Goal: Task Accomplishment & Management: Manage account settings

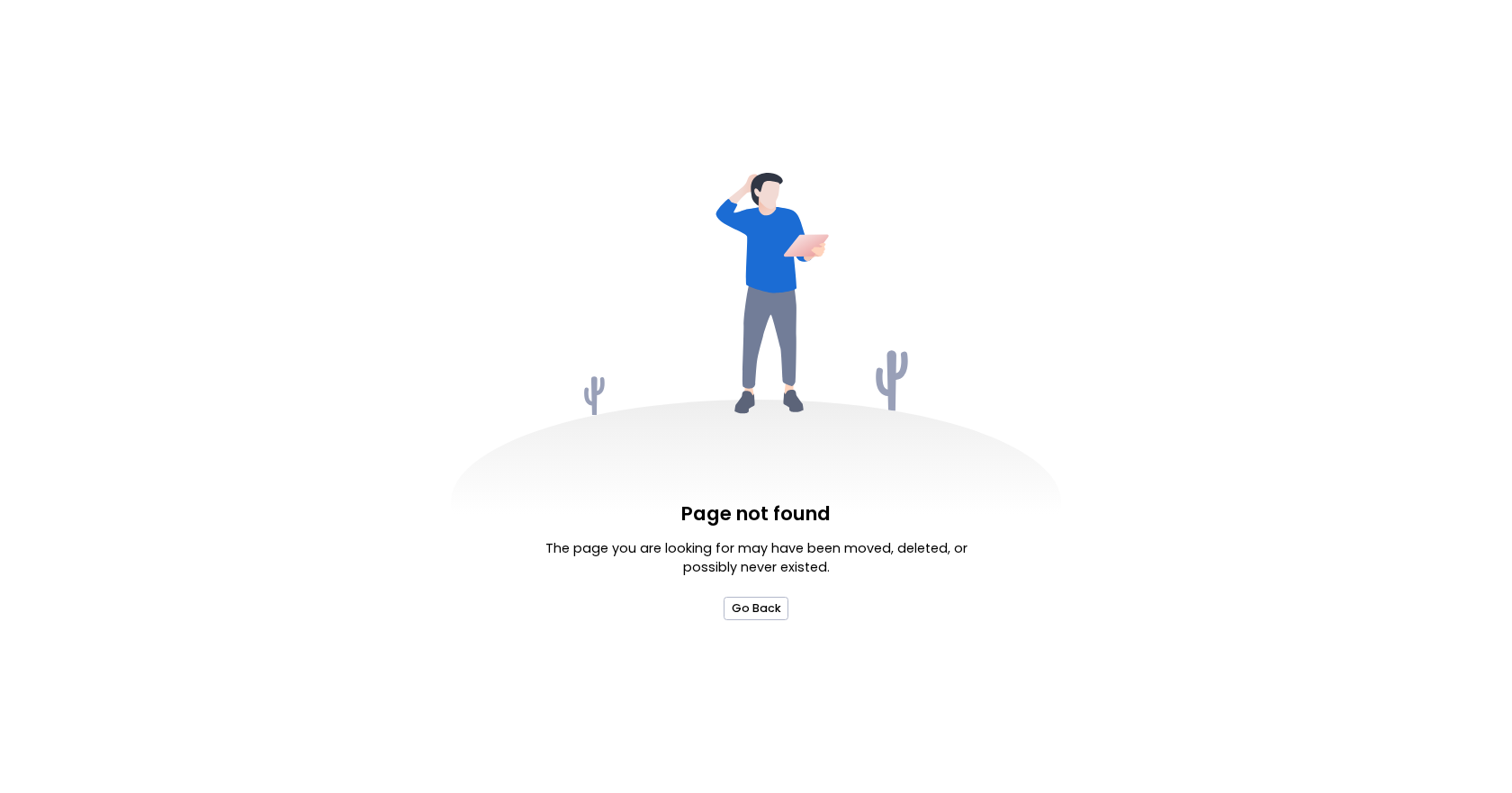
click at [767, 594] on div "Page not found The page you are looking for may have been moved, deleted, or po…" at bounding box center [755, 559] width 432 height 120
click at [765, 599] on button "Go Back" at bounding box center [755, 608] width 64 height 23
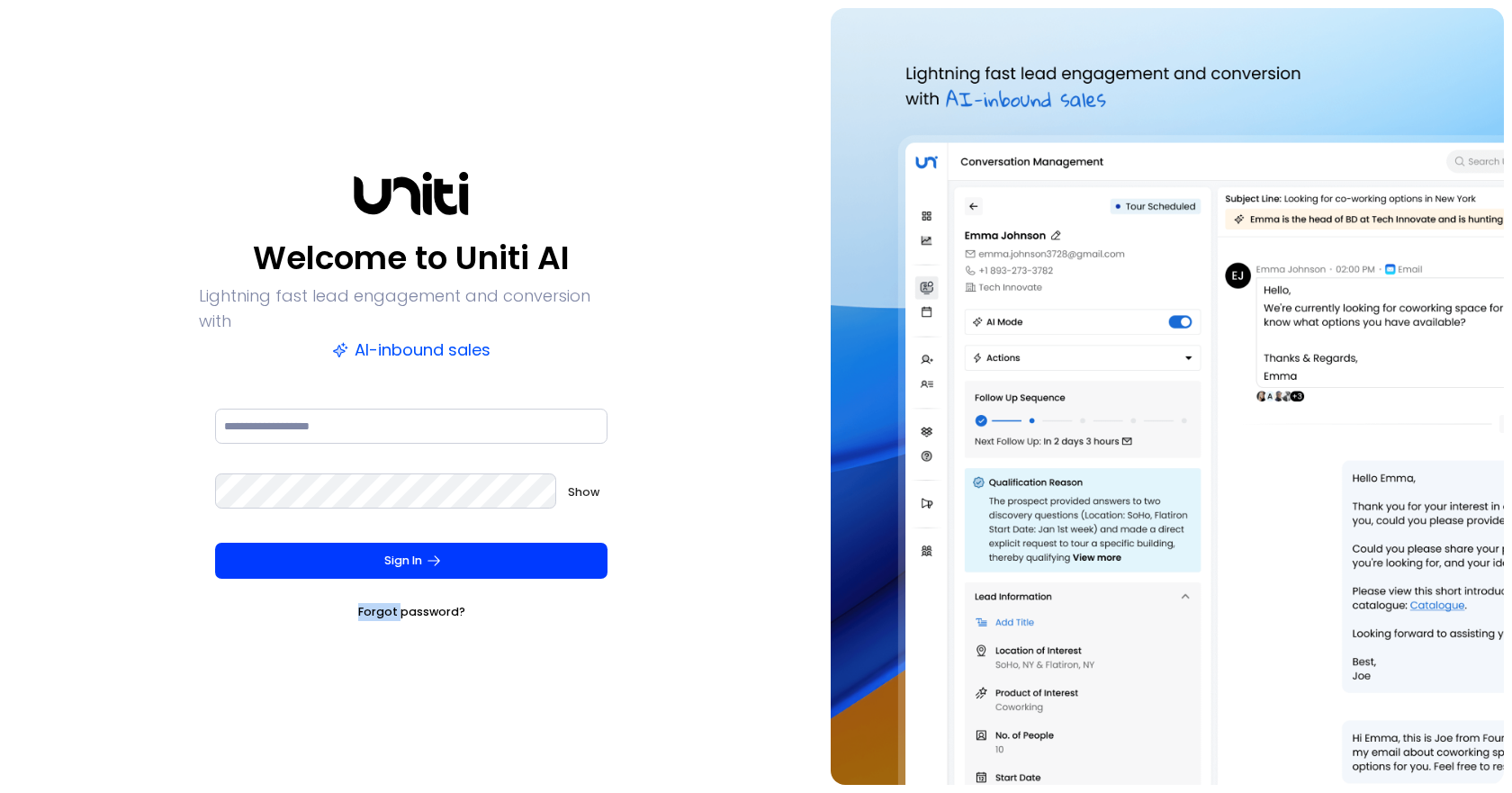
click at [765, 599] on div "Welcome to Uniti AI Lightning fast lead engagement and conversion with AI-inbou…" at bounding box center [411, 396] width 807 height 777
type input "**********"
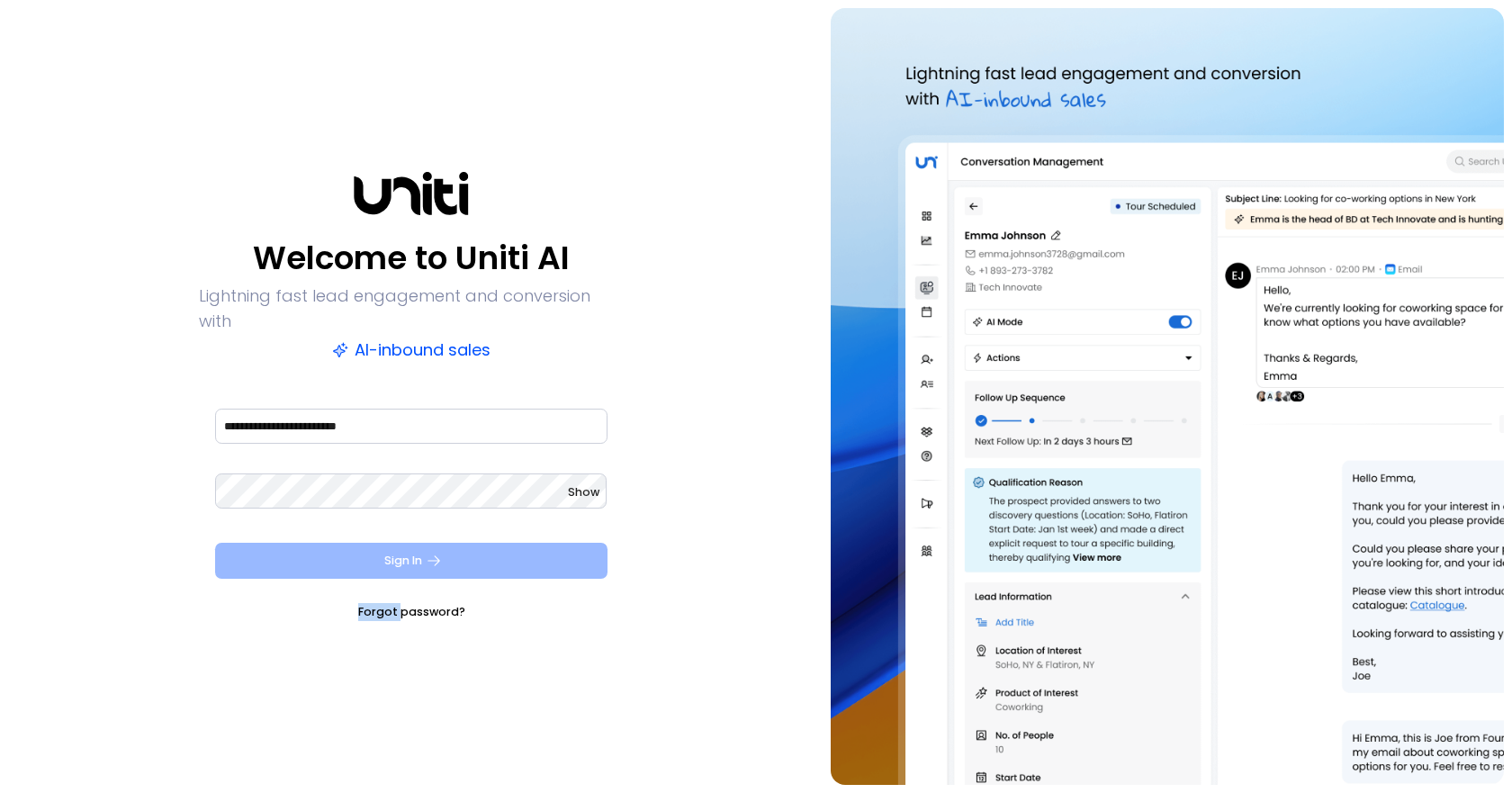
click at [367, 542] on button "Sign In" at bounding box center [411, 561] width 392 height 36
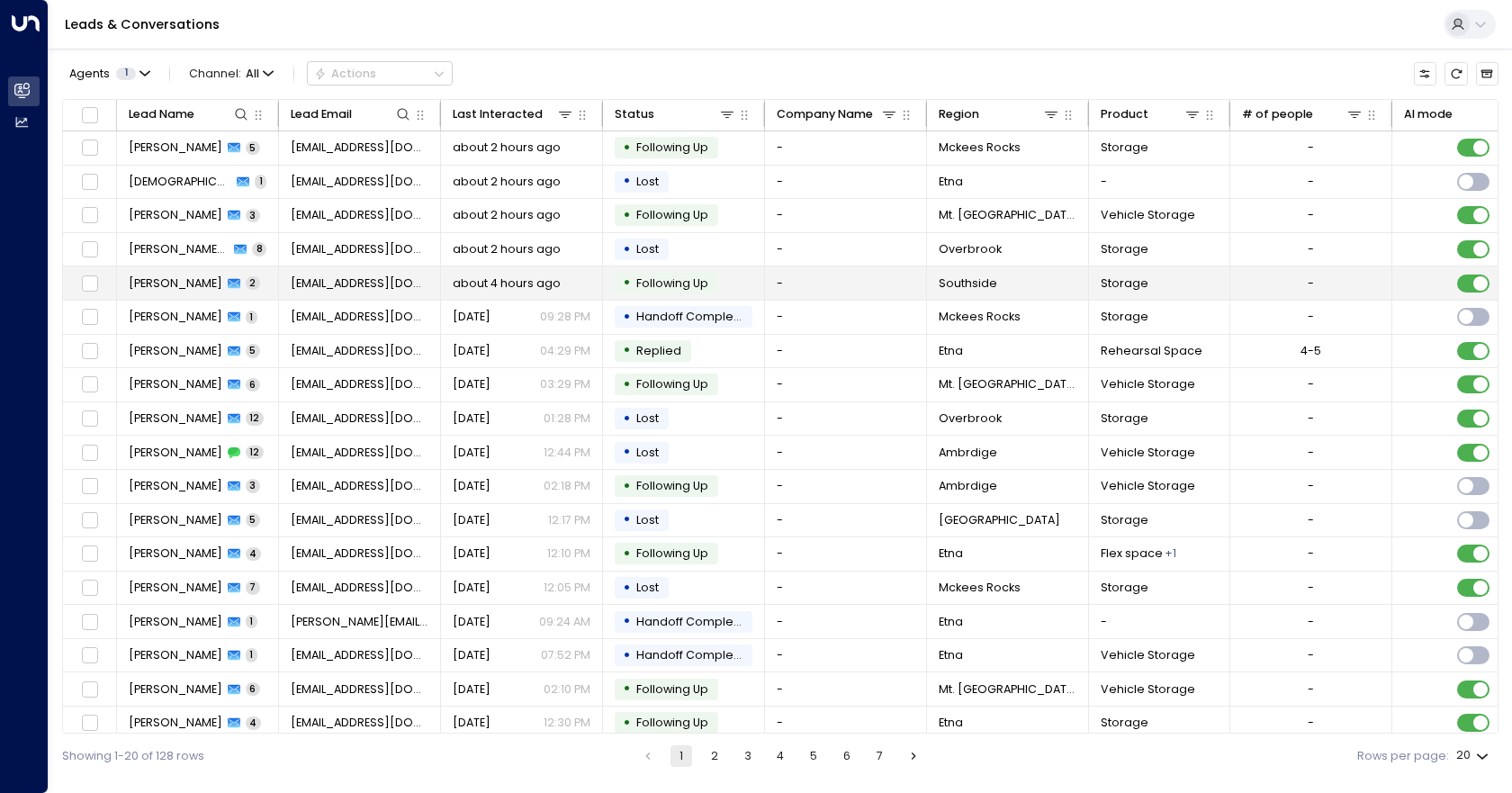
click at [807, 283] on td "-" at bounding box center [845, 282] width 162 height 33
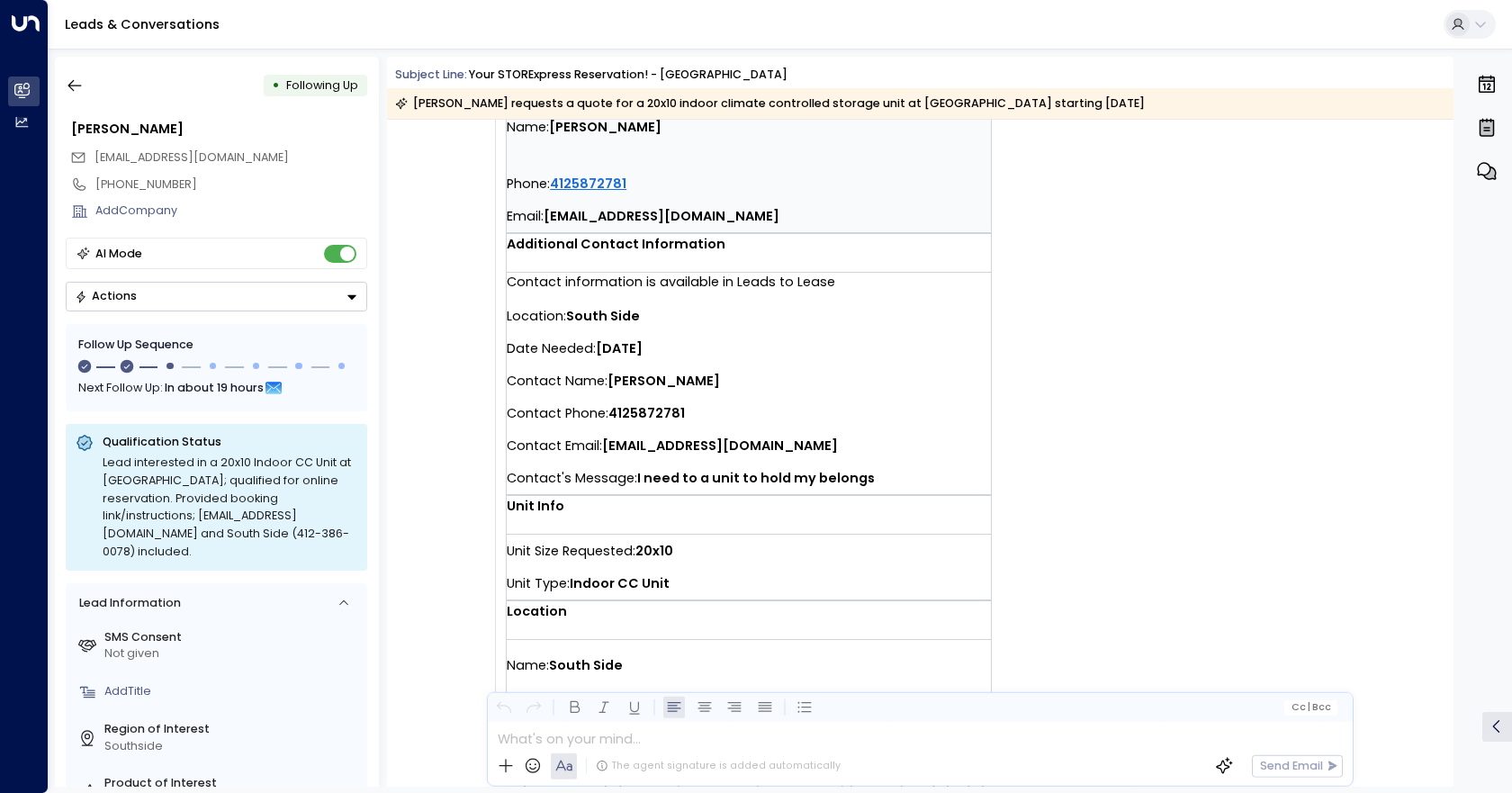
scroll to position [450, 0]
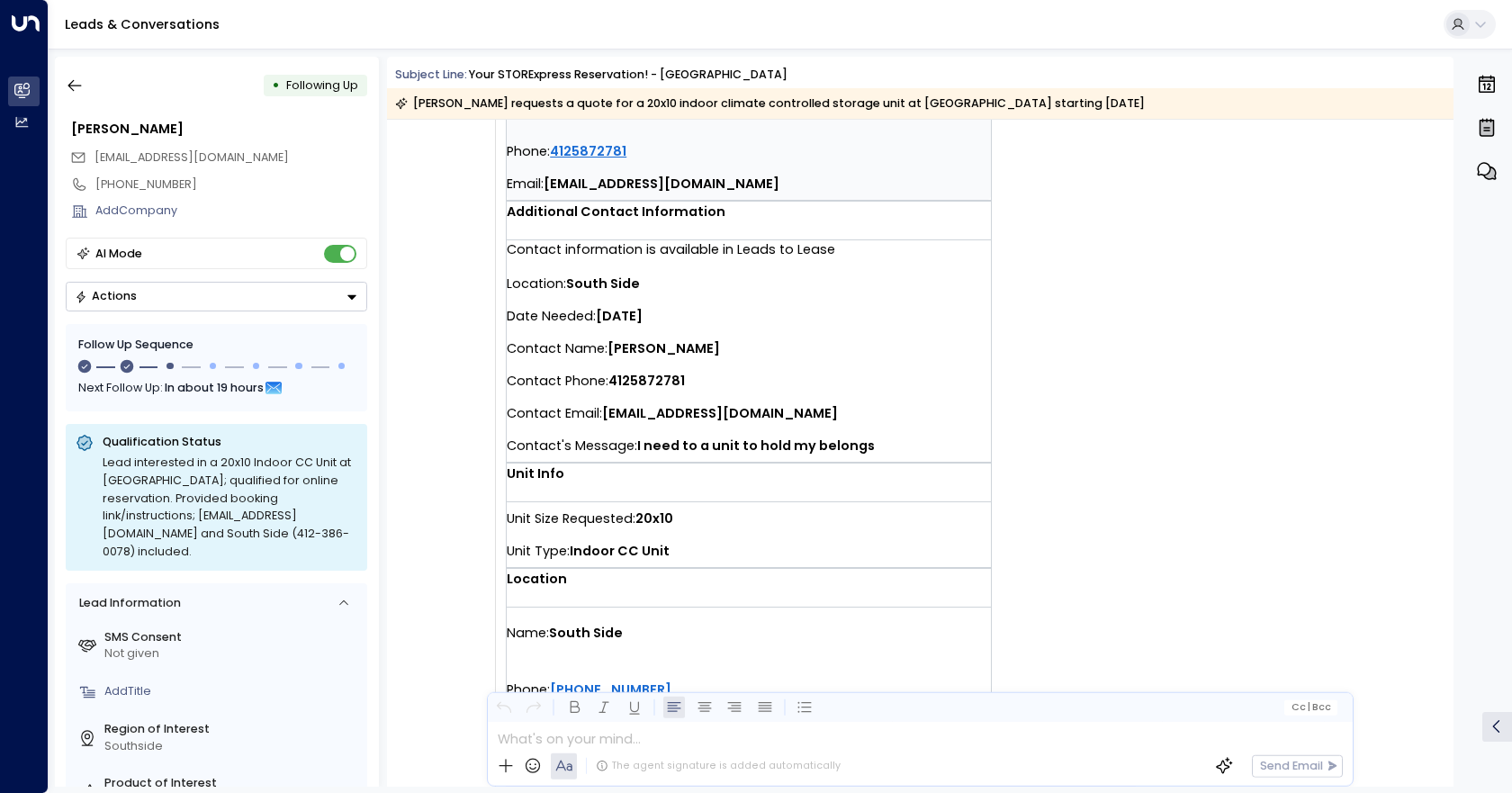
drag, startPoint x: 890, startPoint y: 447, endPoint x: 613, endPoint y: 328, distance: 301.5
click at [613, 328] on div "Location: [GEOGRAPHIC_DATA] Date Needed: [DATE] Contact Name: [PERSON_NAME] Con…" at bounding box center [749, 363] width 484 height 194
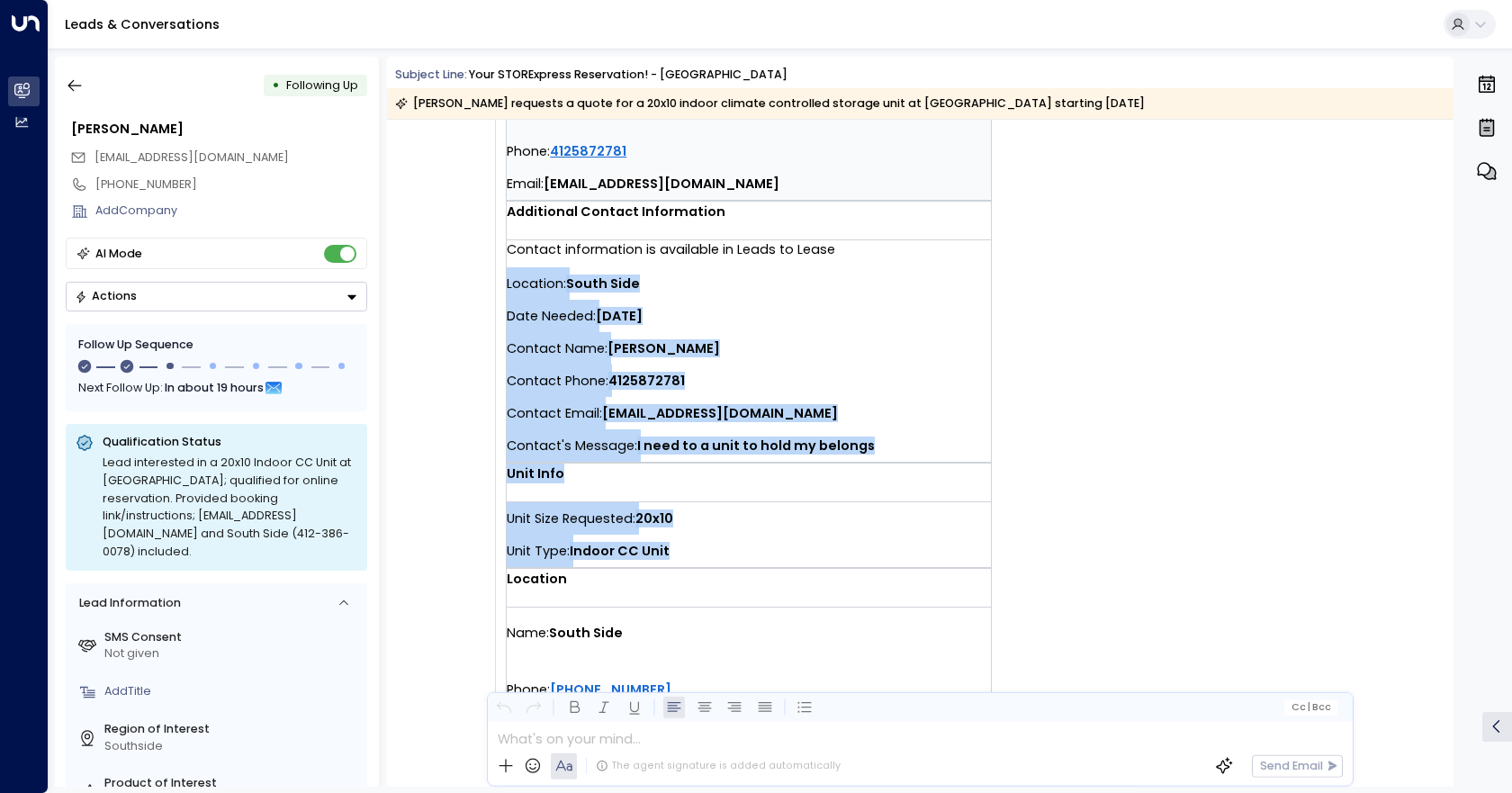
drag, startPoint x: 699, startPoint y: 548, endPoint x: 505, endPoint y: 290, distance: 322.8
click at [506, 290] on td "You have a new quote request at [GEOGRAPHIC_DATA]. Tenant info Name: [PERSON_NA…" at bounding box center [821, 254] width 630 height 967
copy td "Location: [GEOGRAPHIC_DATA] Date Needed: [DATE] Contact Name: [PERSON_NAME] Con…"
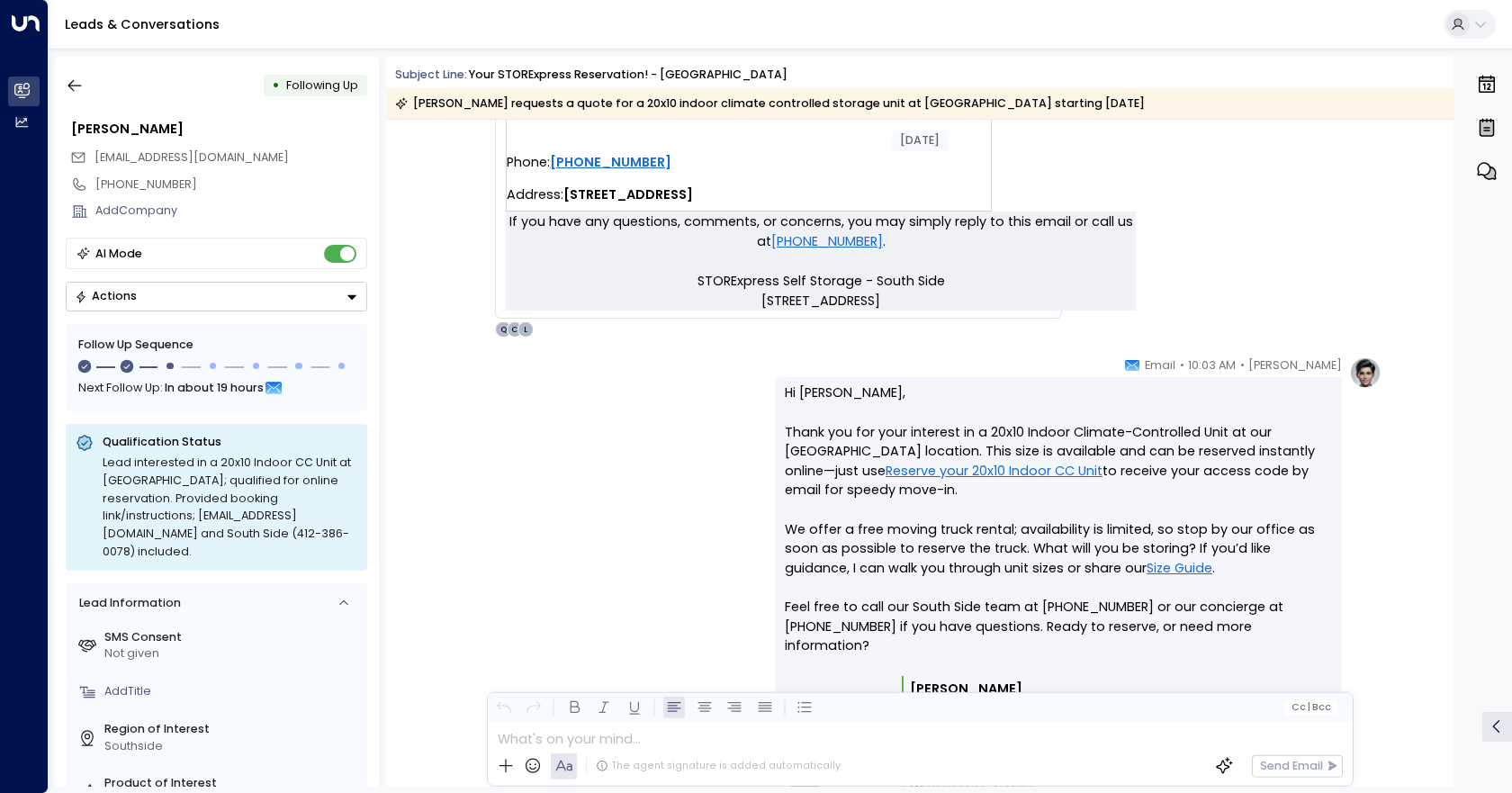
scroll to position [1080, 0]
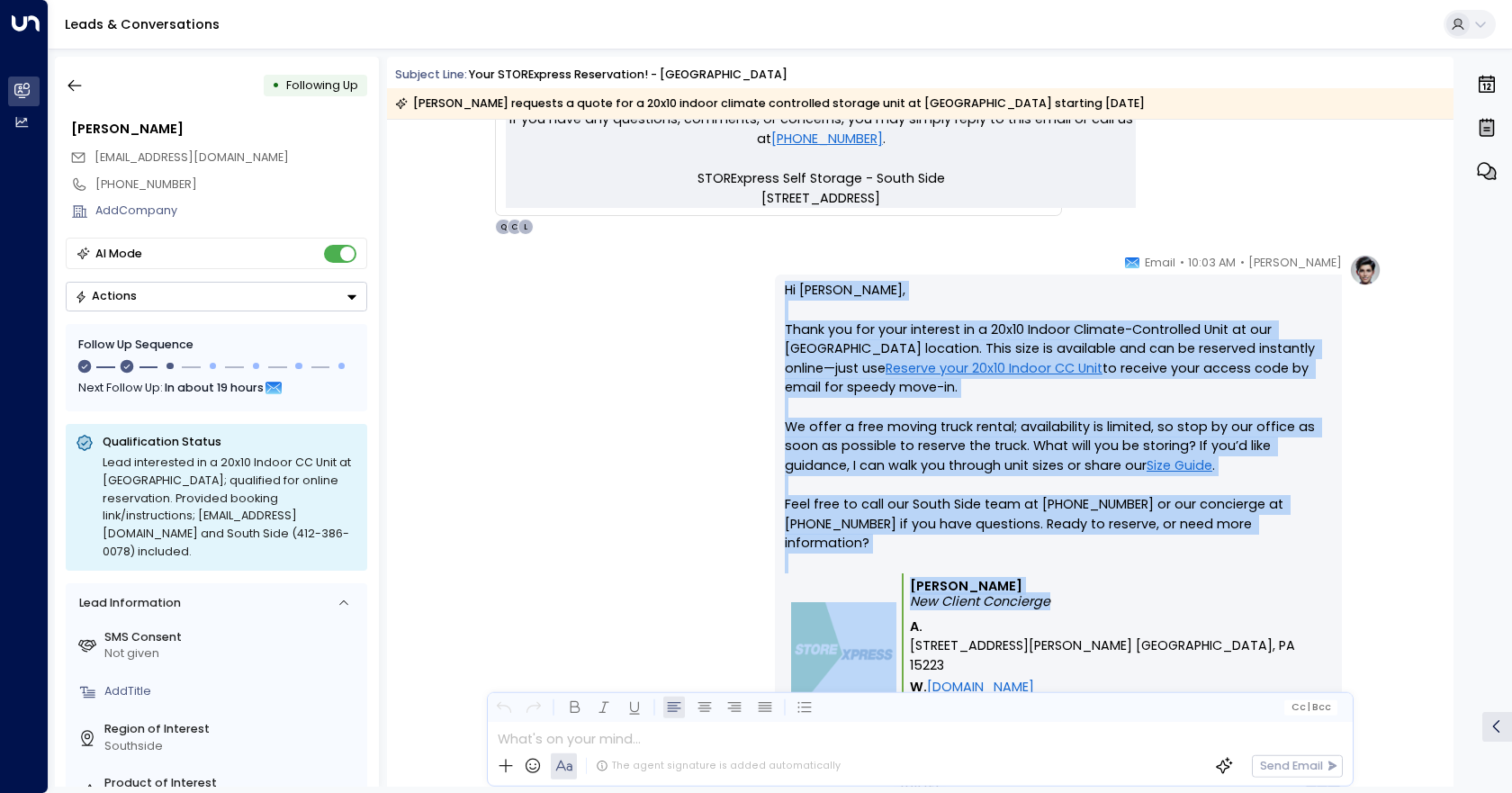
drag, startPoint x: 1083, startPoint y: 583, endPoint x: 763, endPoint y: 283, distance: 438.6
click at [763, 283] on div "[PERSON_NAME] • 10:03 AM • Email Hi [PERSON_NAME], Thank you for your interest …" at bounding box center [920, 525] width 923 height 544
copy div "Hi [PERSON_NAME], Thank you for your interest in a 20x10 Indoor Climate-Control…"
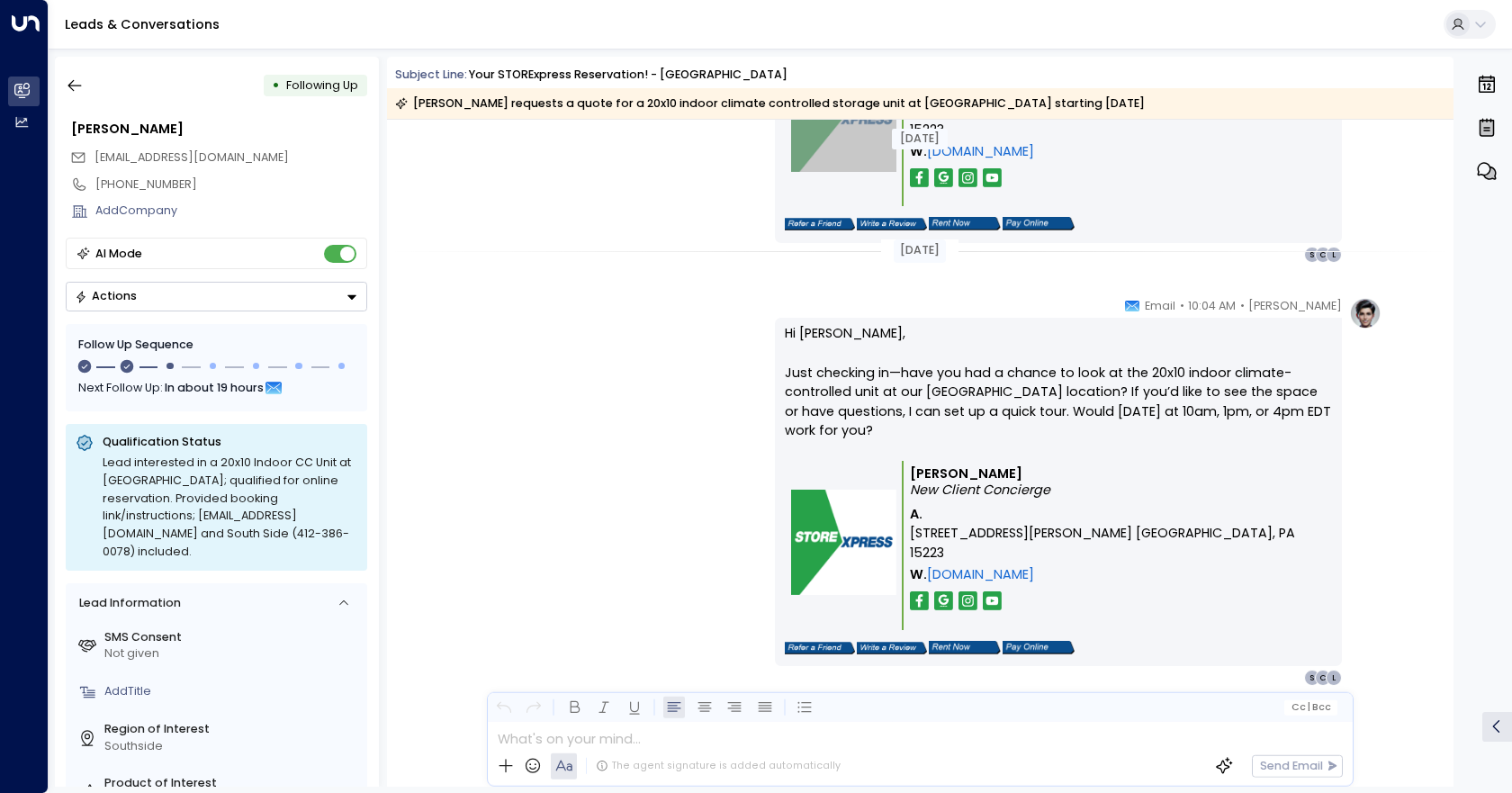
scroll to position [1638, 0]
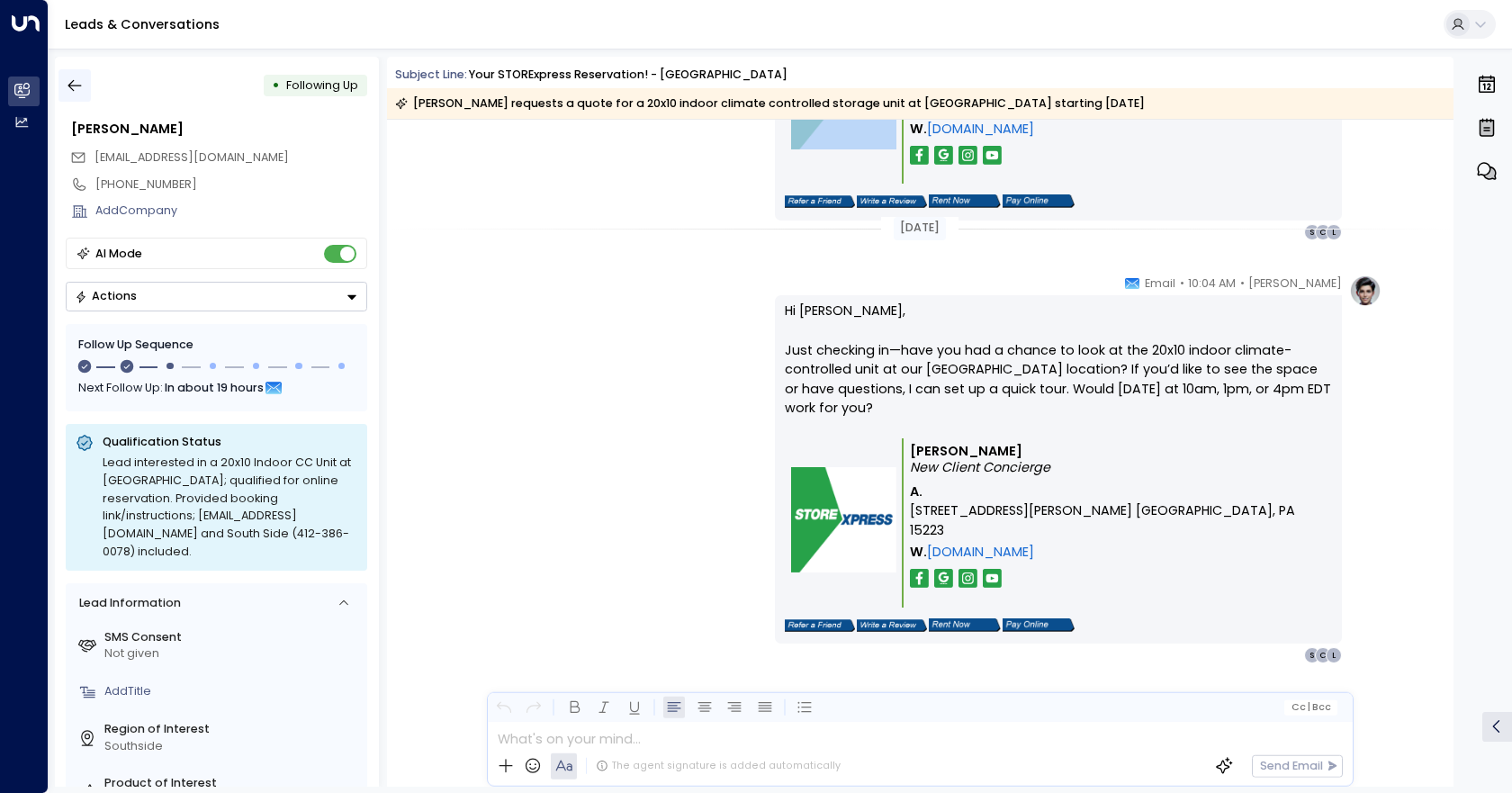
click at [73, 91] on icon "button" at bounding box center [75, 85] width 18 height 18
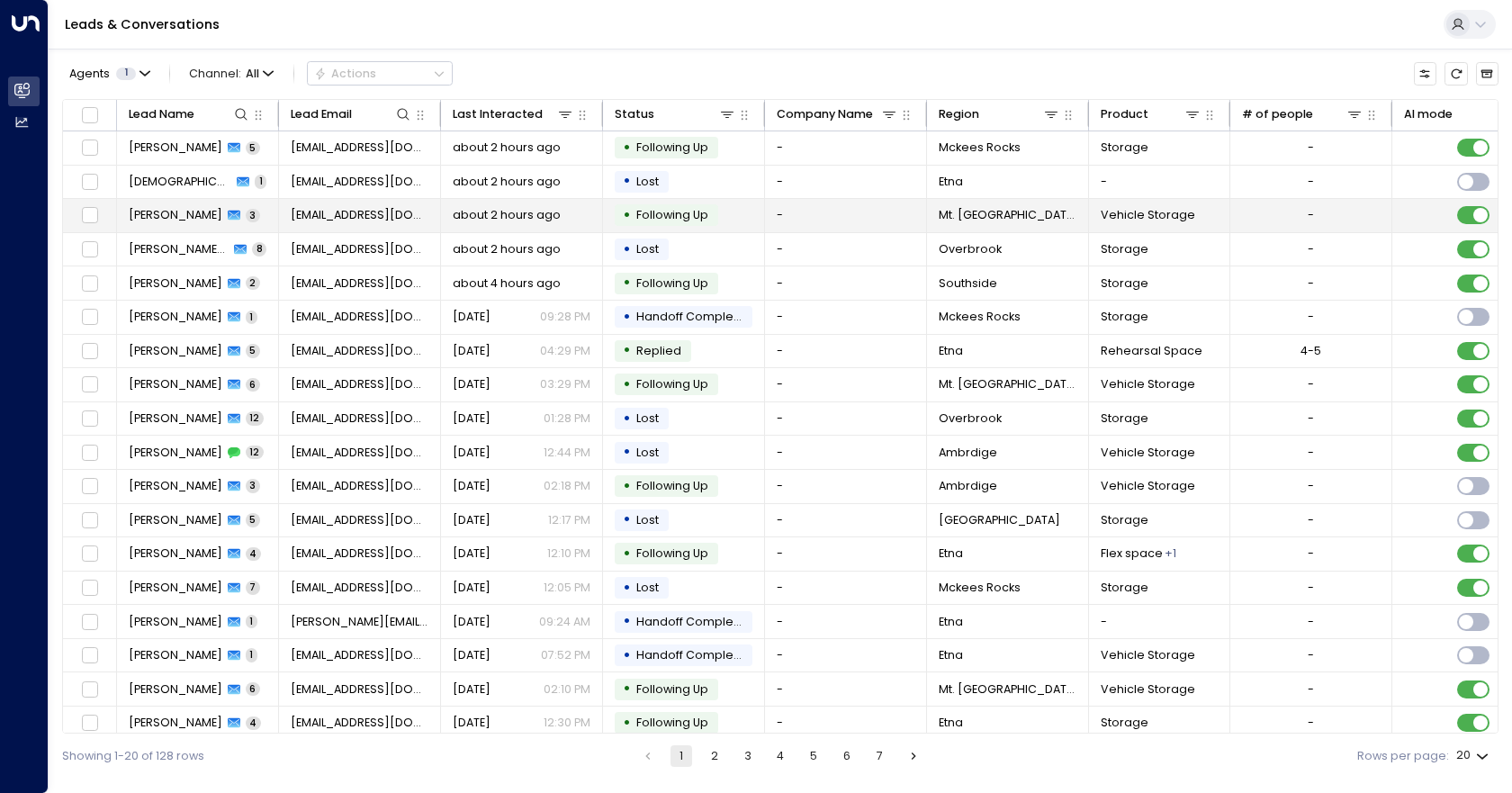
click at [901, 221] on td "-" at bounding box center [845, 215] width 162 height 33
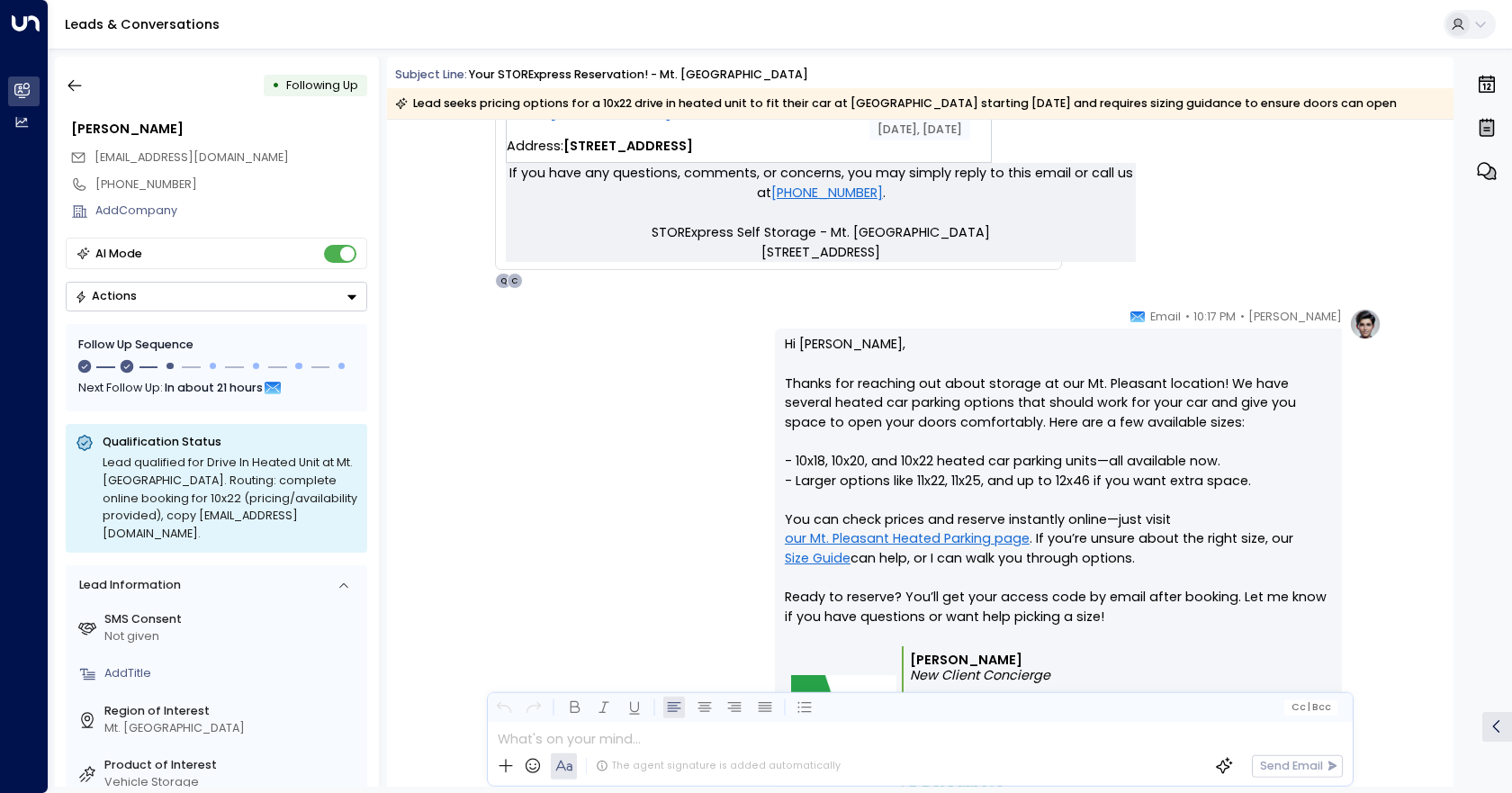
scroll to position [1170, 0]
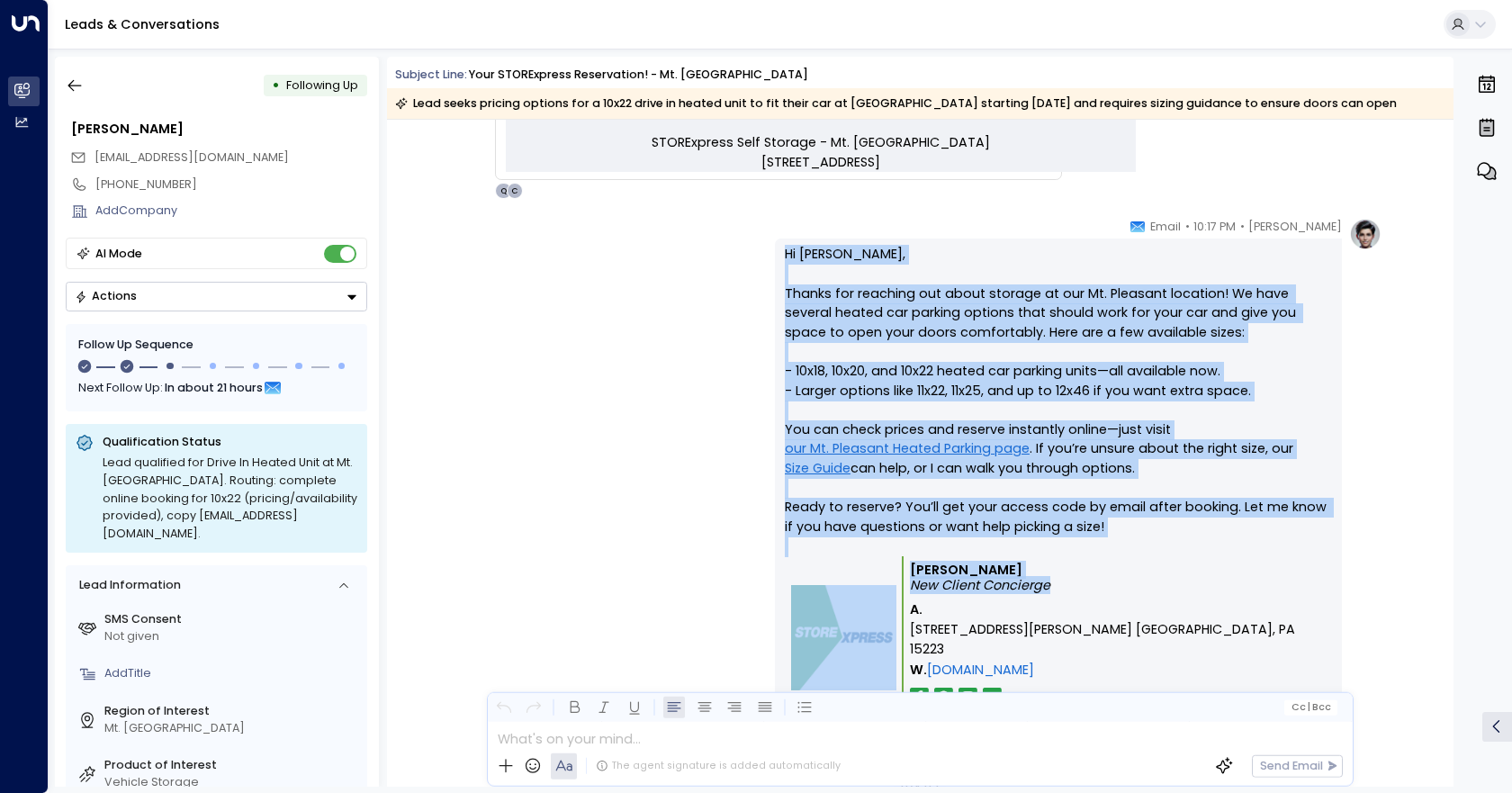
drag, startPoint x: 1035, startPoint y: 594, endPoint x: 775, endPoint y: 240, distance: 439.2
click at [775, 240] on div "Hi [PERSON_NAME], Thanks for reaching out about storage at our Mt. Pleasant loc…" at bounding box center [1058, 499] width 567 height 523
copy div "Hi [PERSON_NAME], Thanks for reaching out about storage at our Mt. Pleasant loc…"
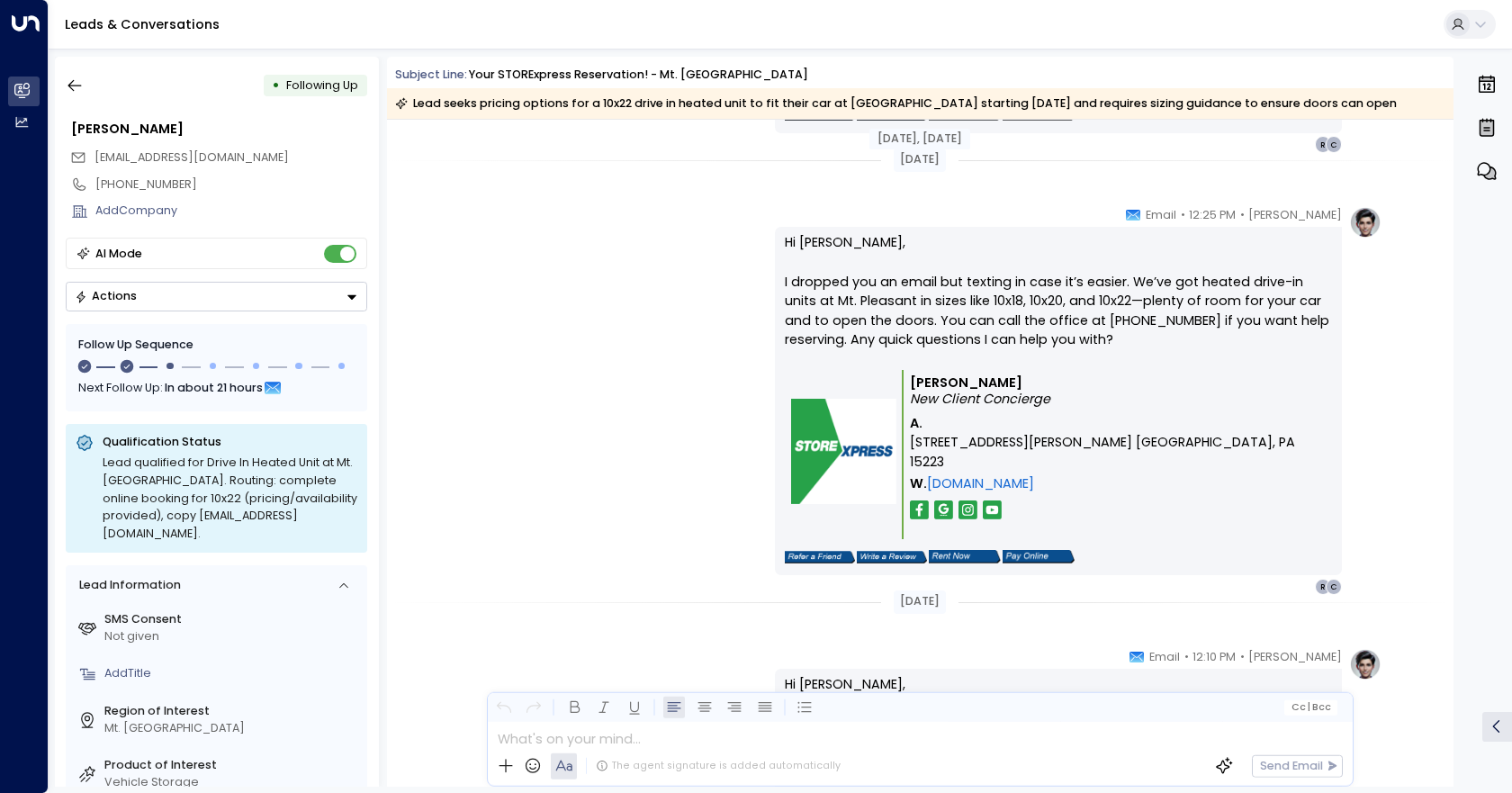
scroll to position [1799, 0]
click at [1128, 538] on td at bounding box center [1058, 553] width 547 height 31
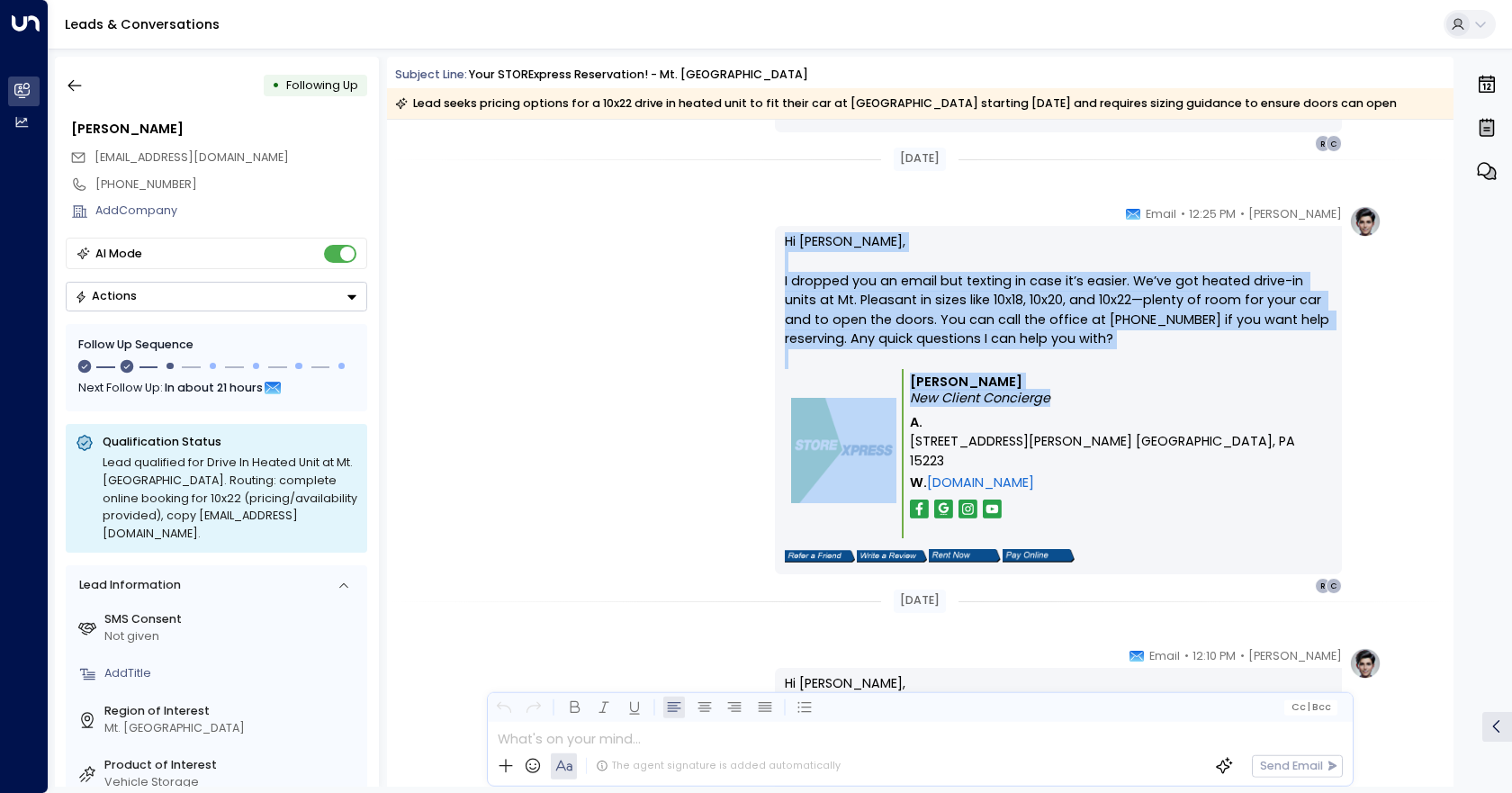
drag, startPoint x: 1179, startPoint y: 430, endPoint x: 749, endPoint y: 238, distance: 470.9
click at [749, 238] on div "[PERSON_NAME] • 12:25 PM • Email Hi [PERSON_NAME], I dropped you an email but t…" at bounding box center [920, 399] width 923 height 389
copy div "Hi [PERSON_NAME], I dropped you an email but texting in case it’s easier. We’ve…"
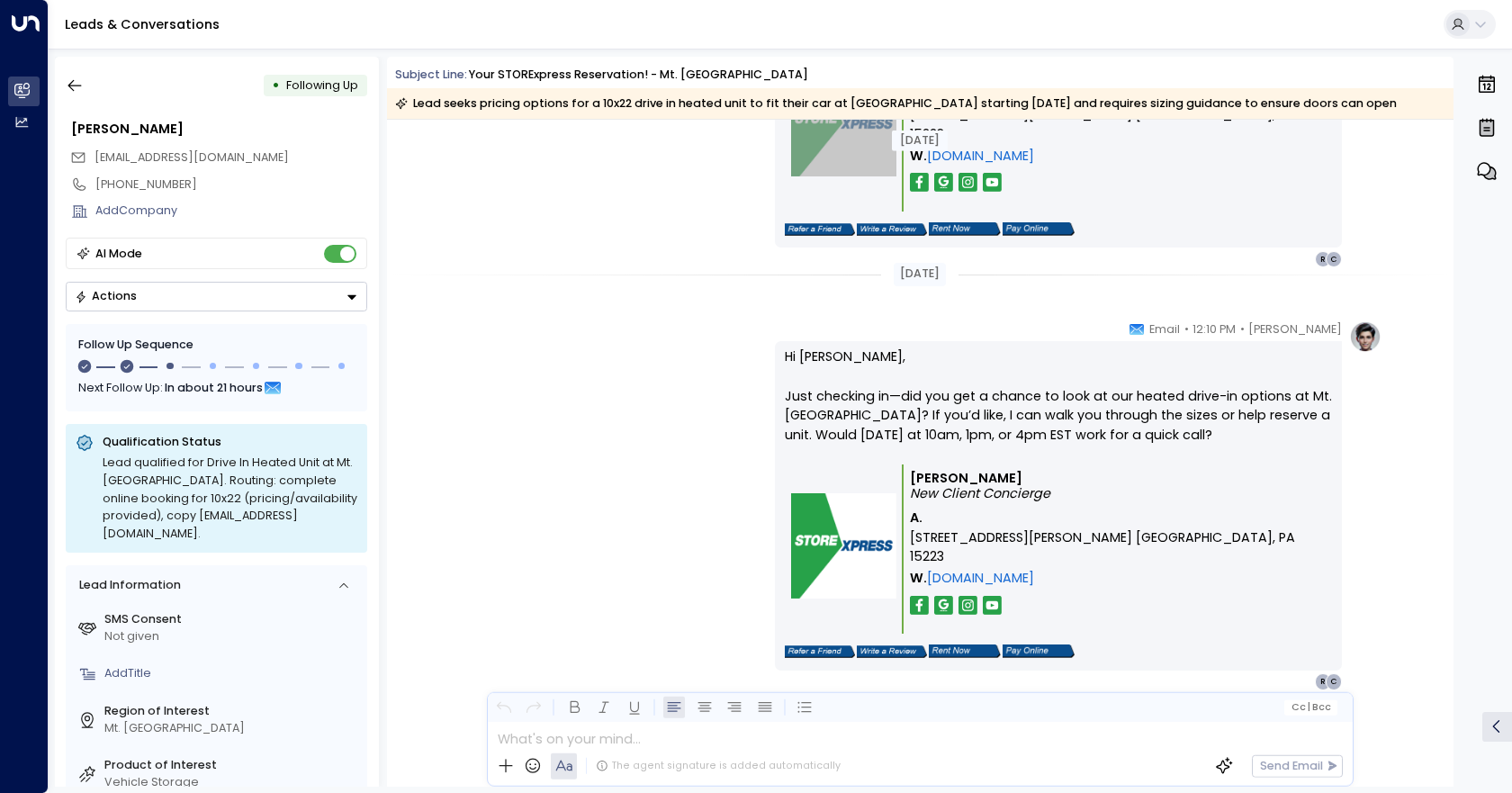
scroll to position [2153, 0]
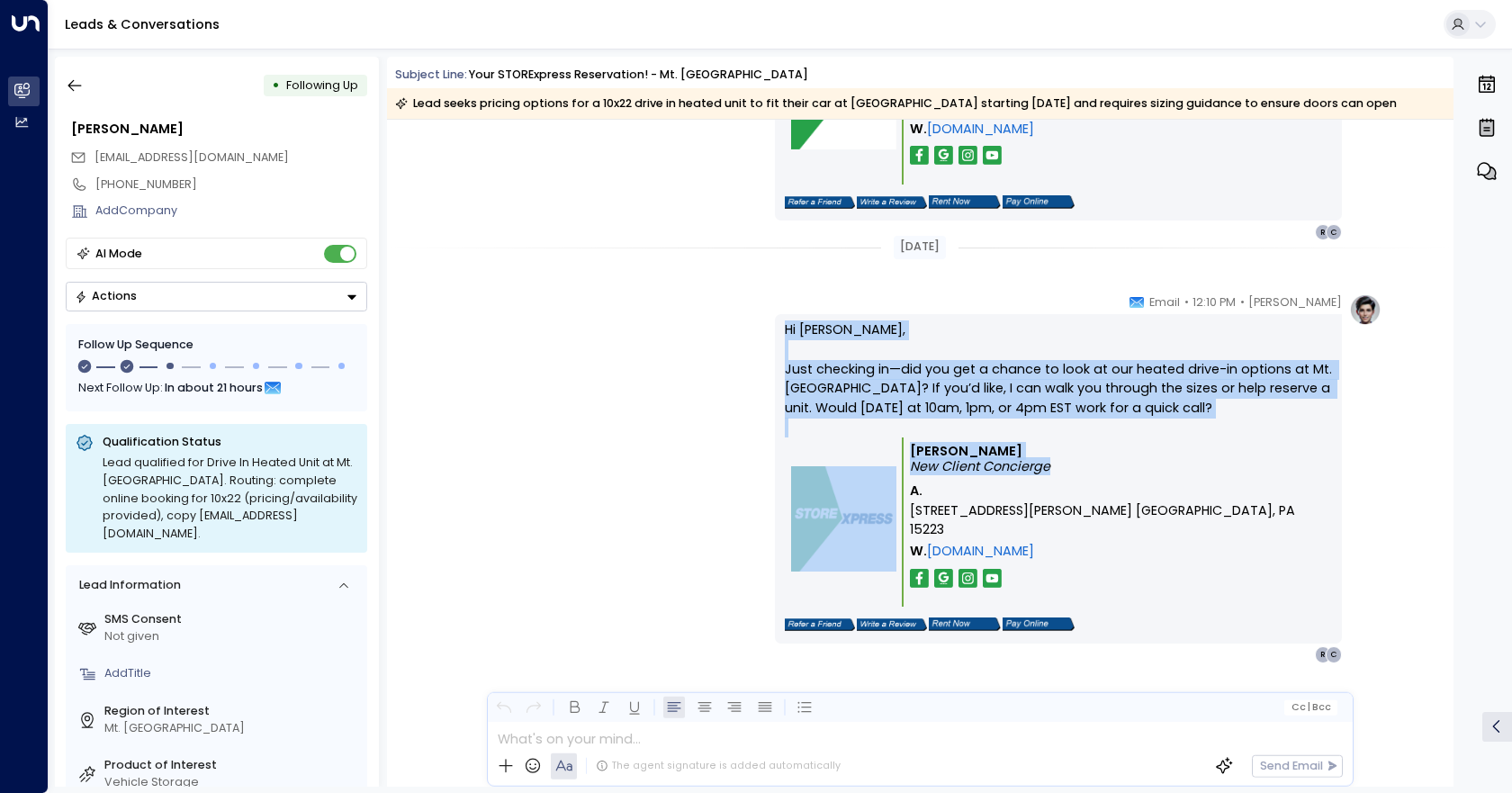
drag, startPoint x: 1185, startPoint y: 496, endPoint x: 775, endPoint y: 337, distance: 439.8
click at [775, 337] on div "Hi [PERSON_NAME], Just checking in—did you get a chance to look at our heated d…" at bounding box center [1058, 478] width 567 height 329
copy div "Hi [PERSON_NAME], Just checking in—did you get a chance to look at our heated d…"
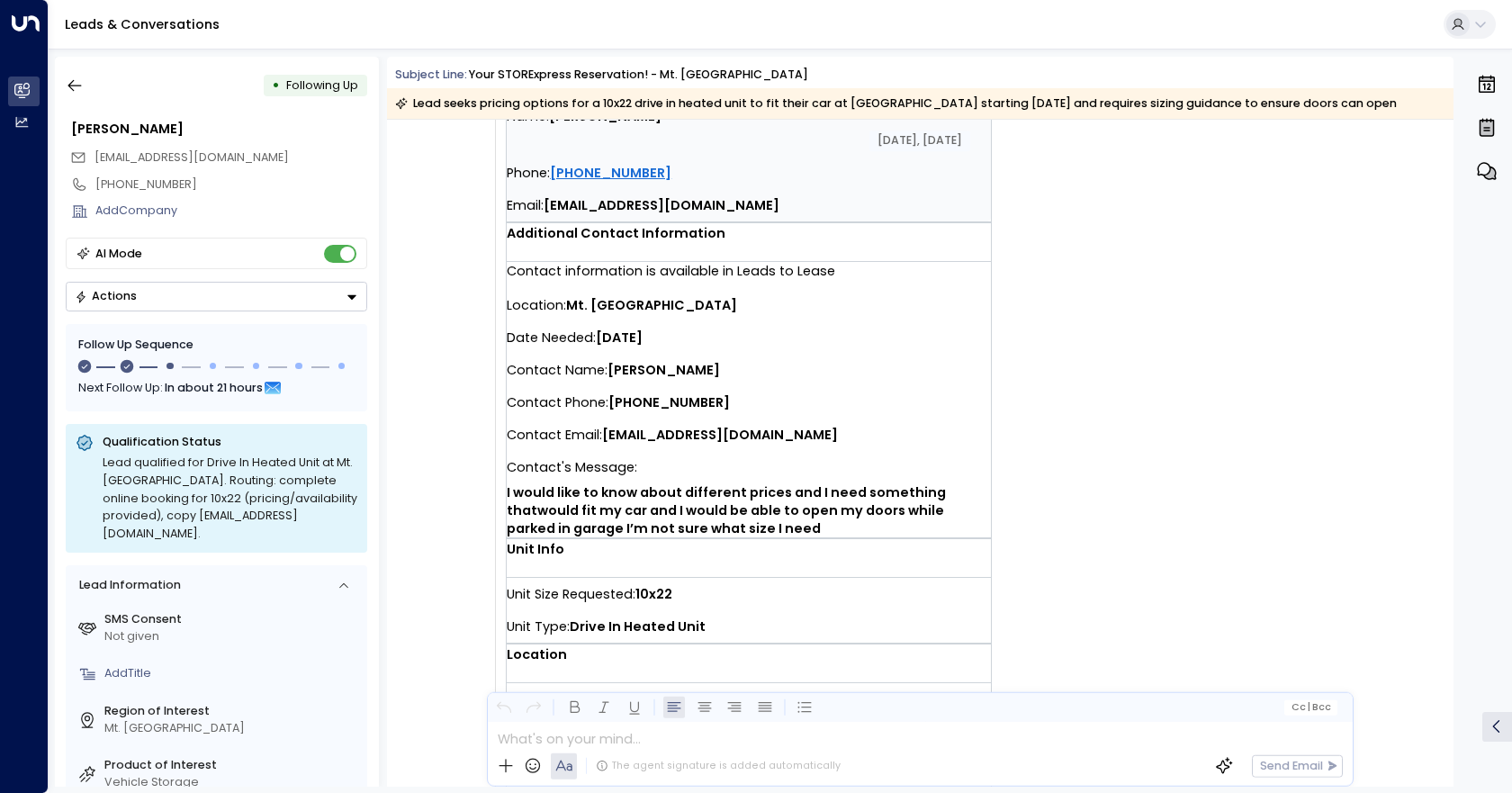
scroll to position [450, 0]
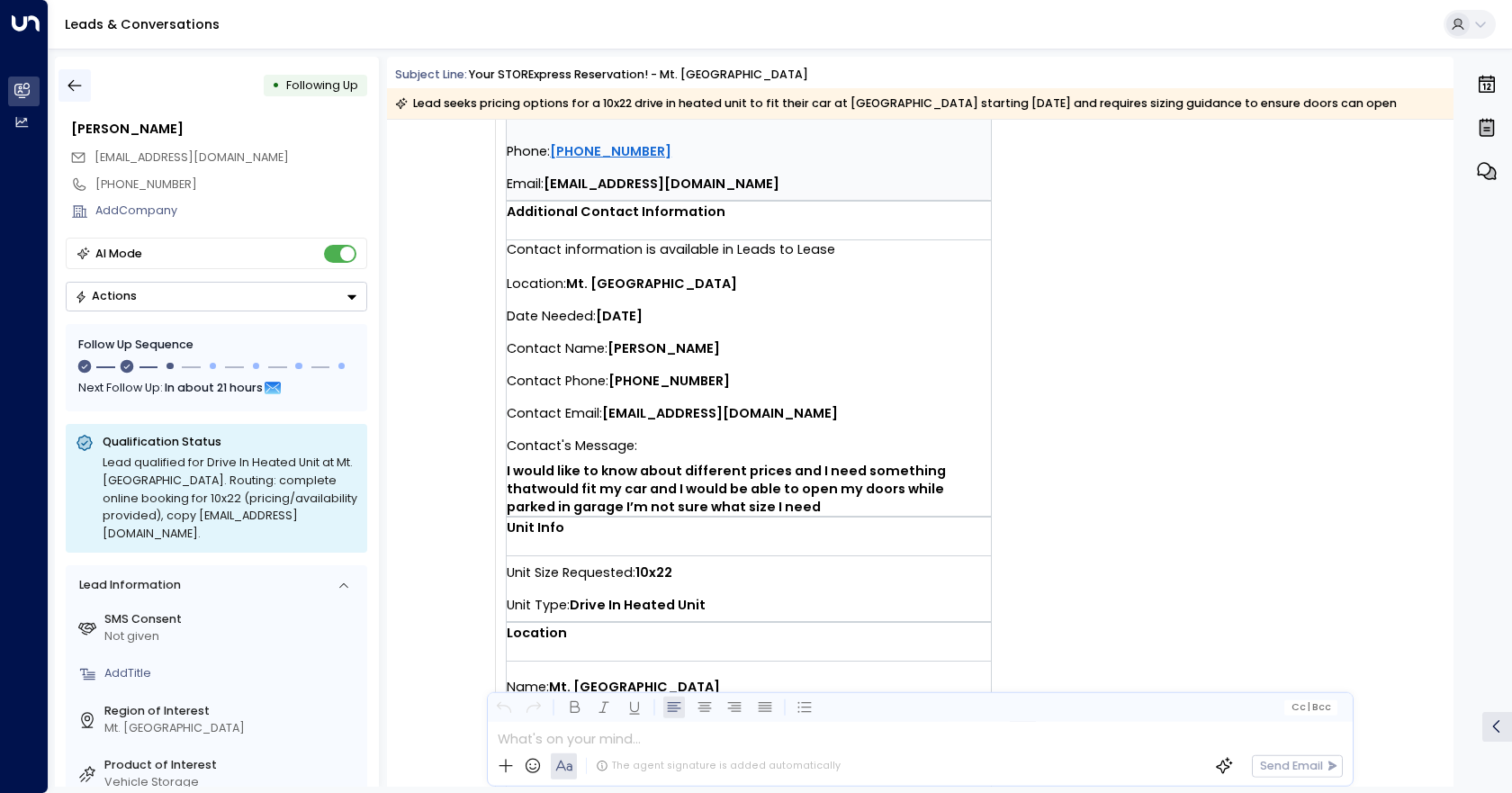
click at [64, 81] on button "button" at bounding box center [75, 85] width 33 height 33
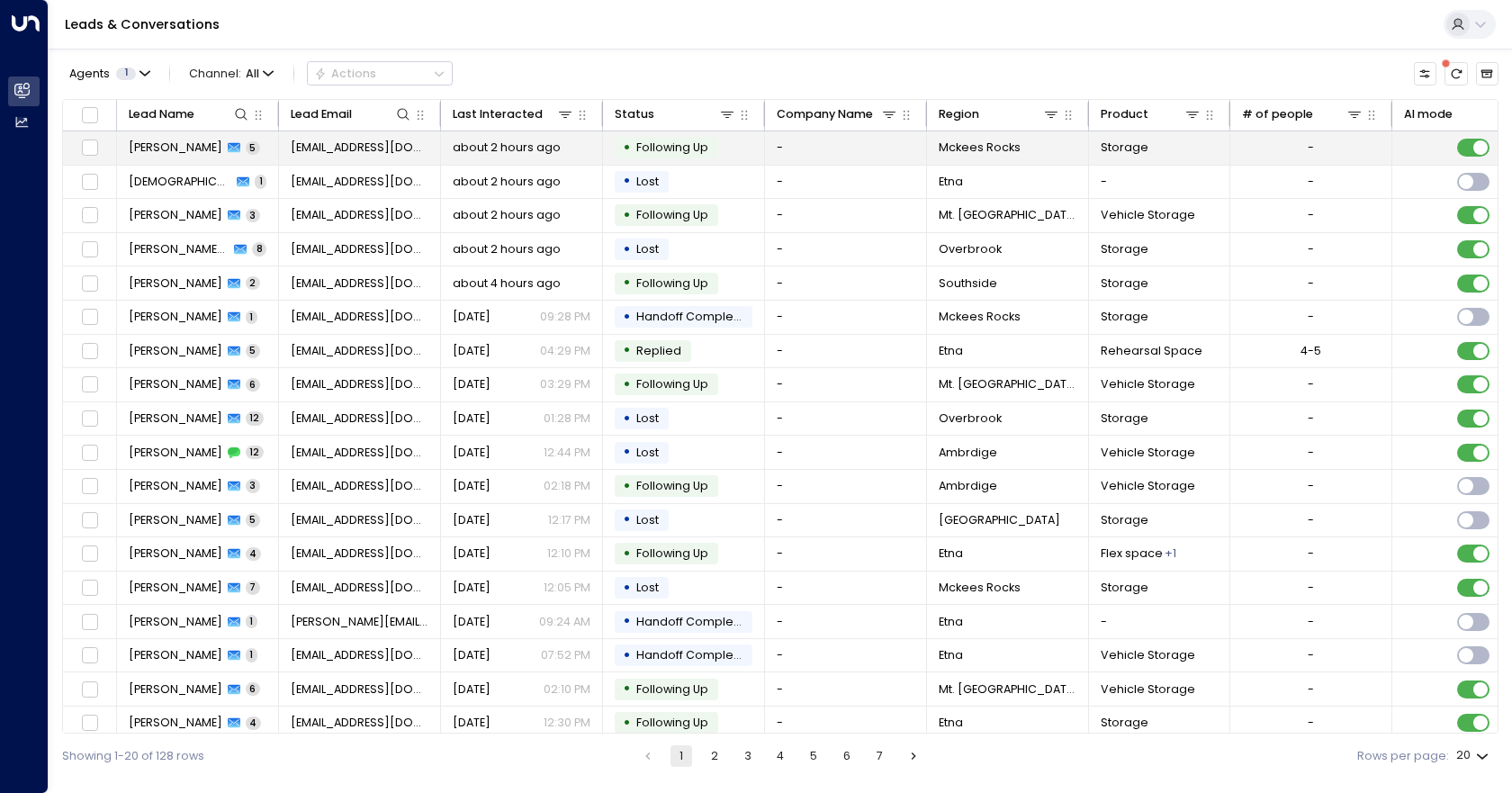
click at [831, 153] on td "-" at bounding box center [845, 147] width 162 height 33
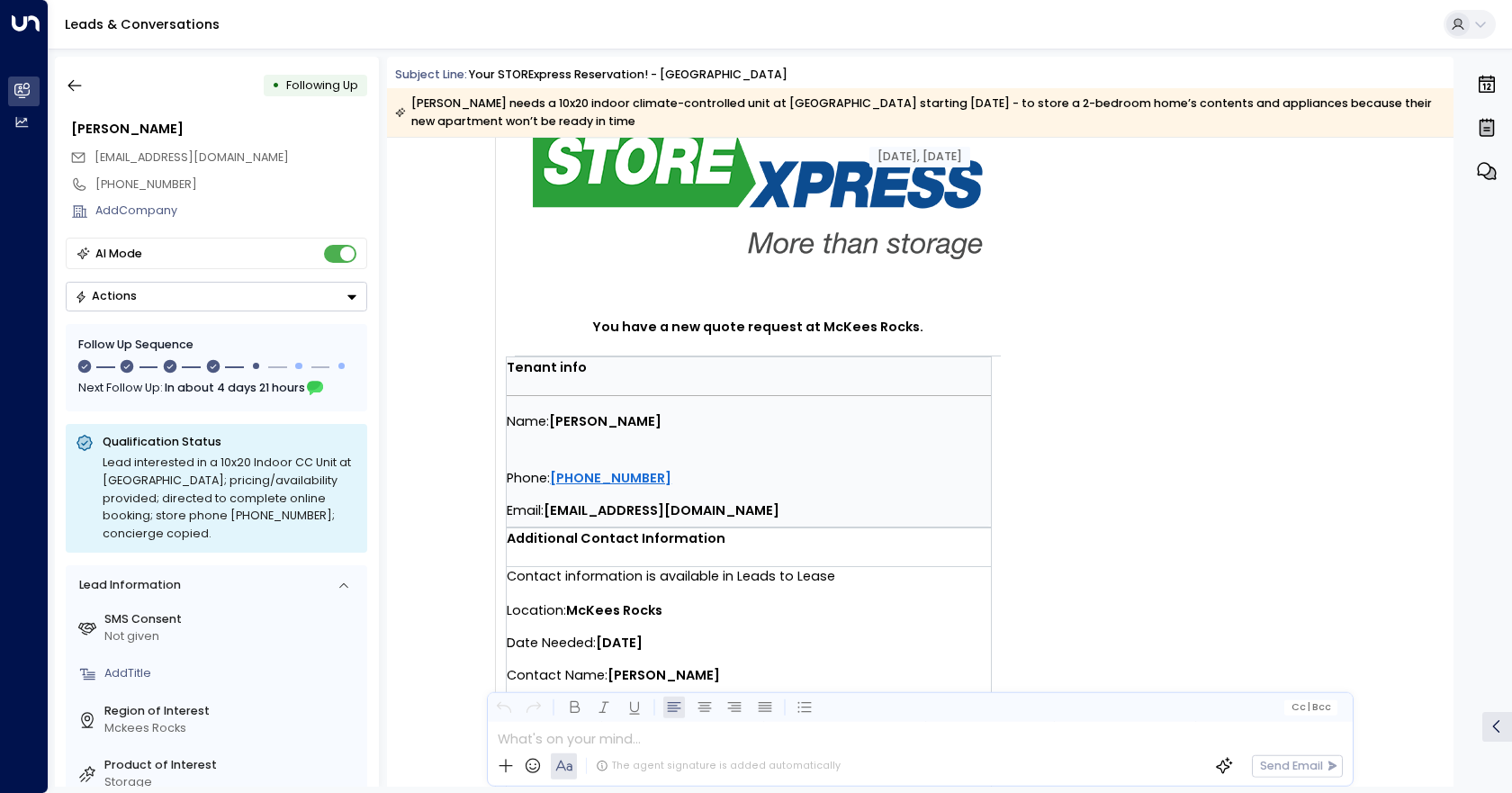
scroll to position [450, 0]
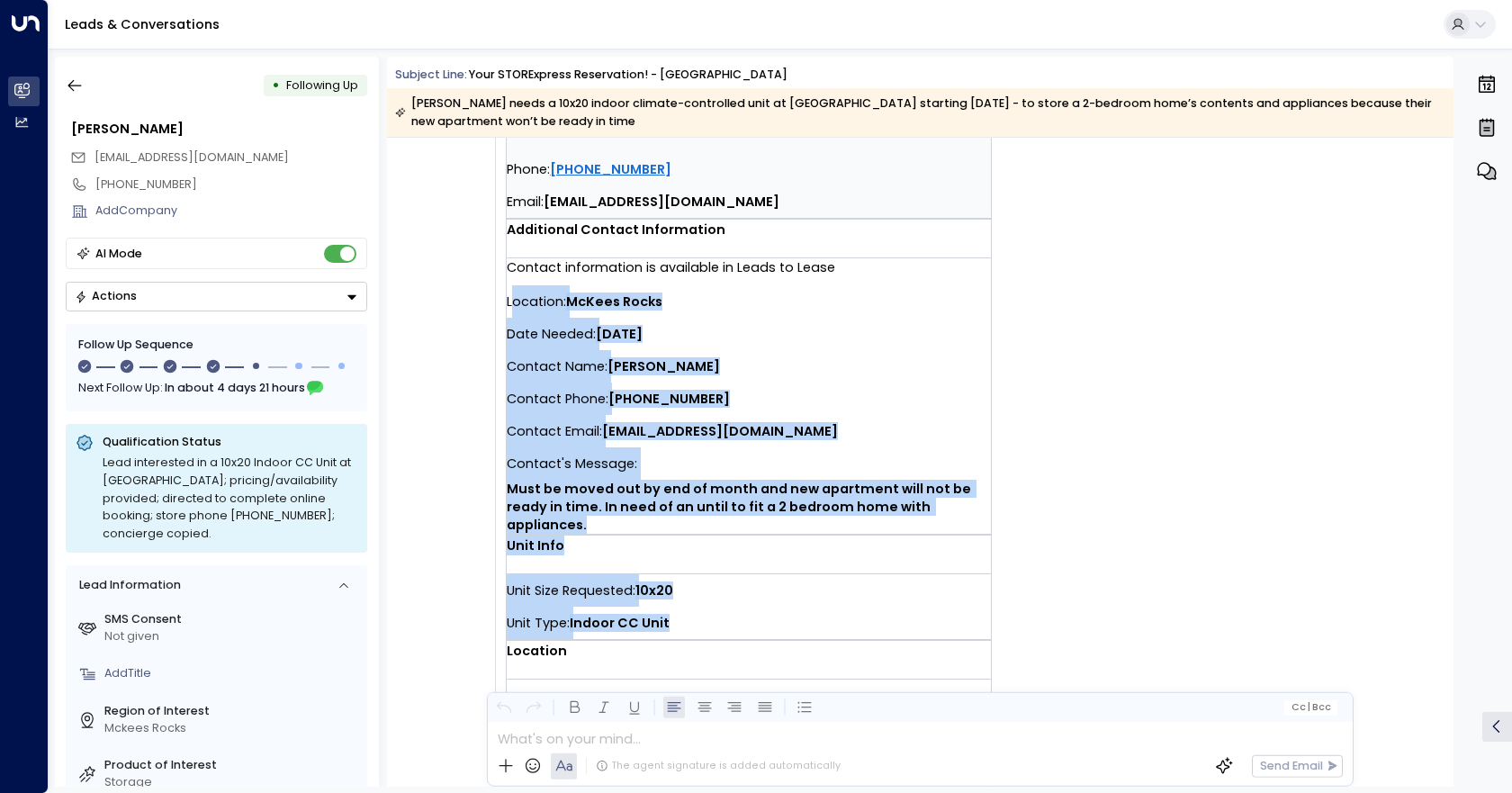
drag, startPoint x: 710, startPoint y: 601, endPoint x: 507, endPoint y: 311, distance: 354.0
click at [507, 311] on td "You have a new quote request at McKees Rocks. Tenant info Name: [PERSON_NAME] P…" at bounding box center [821, 300] width 630 height 1022
copy td "ocation: McKees Rocks Date Needed: [DATE] Contact Name: [PERSON_NAME] Contact P…"
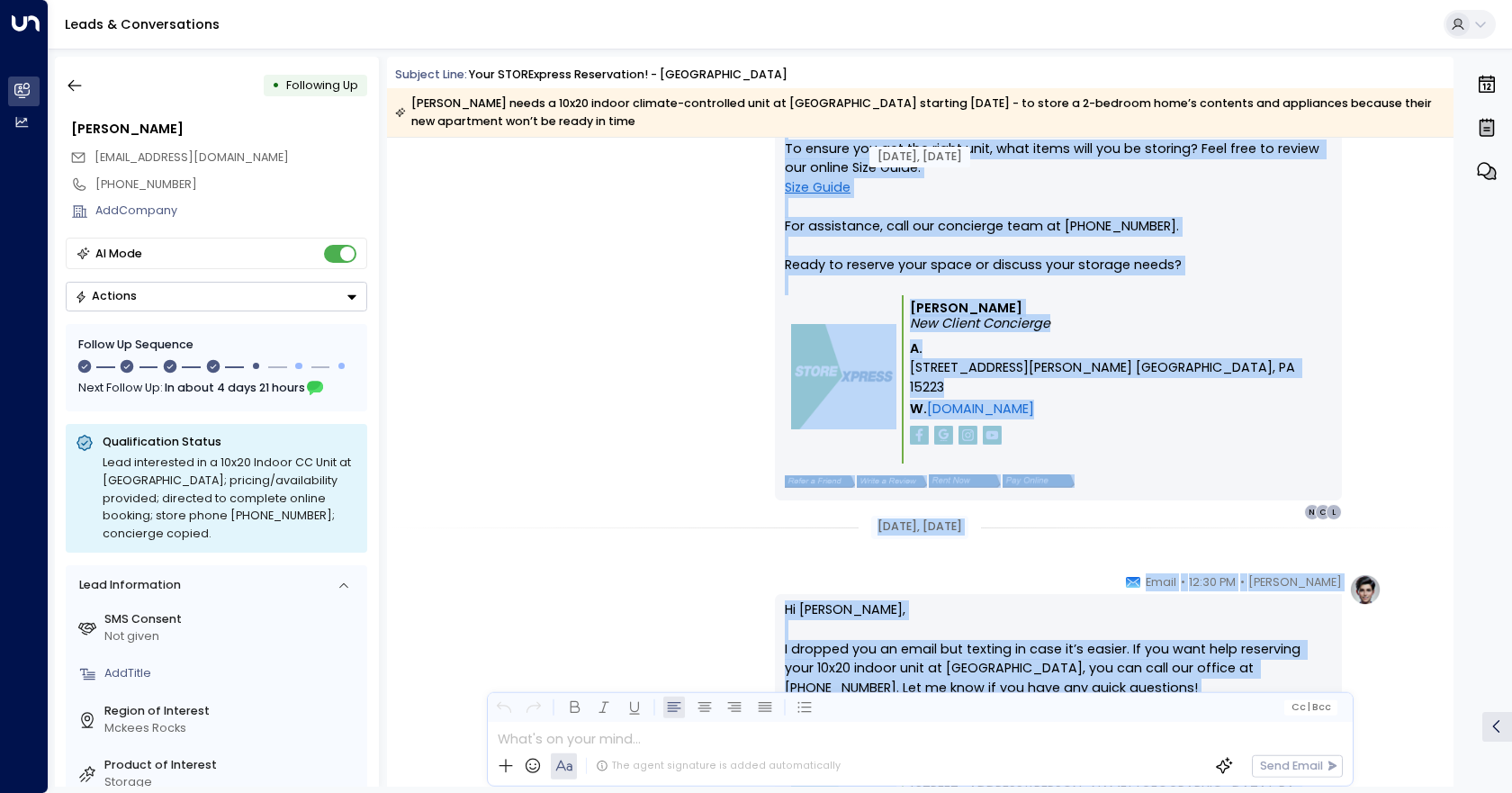
scroll to position [1599, 0]
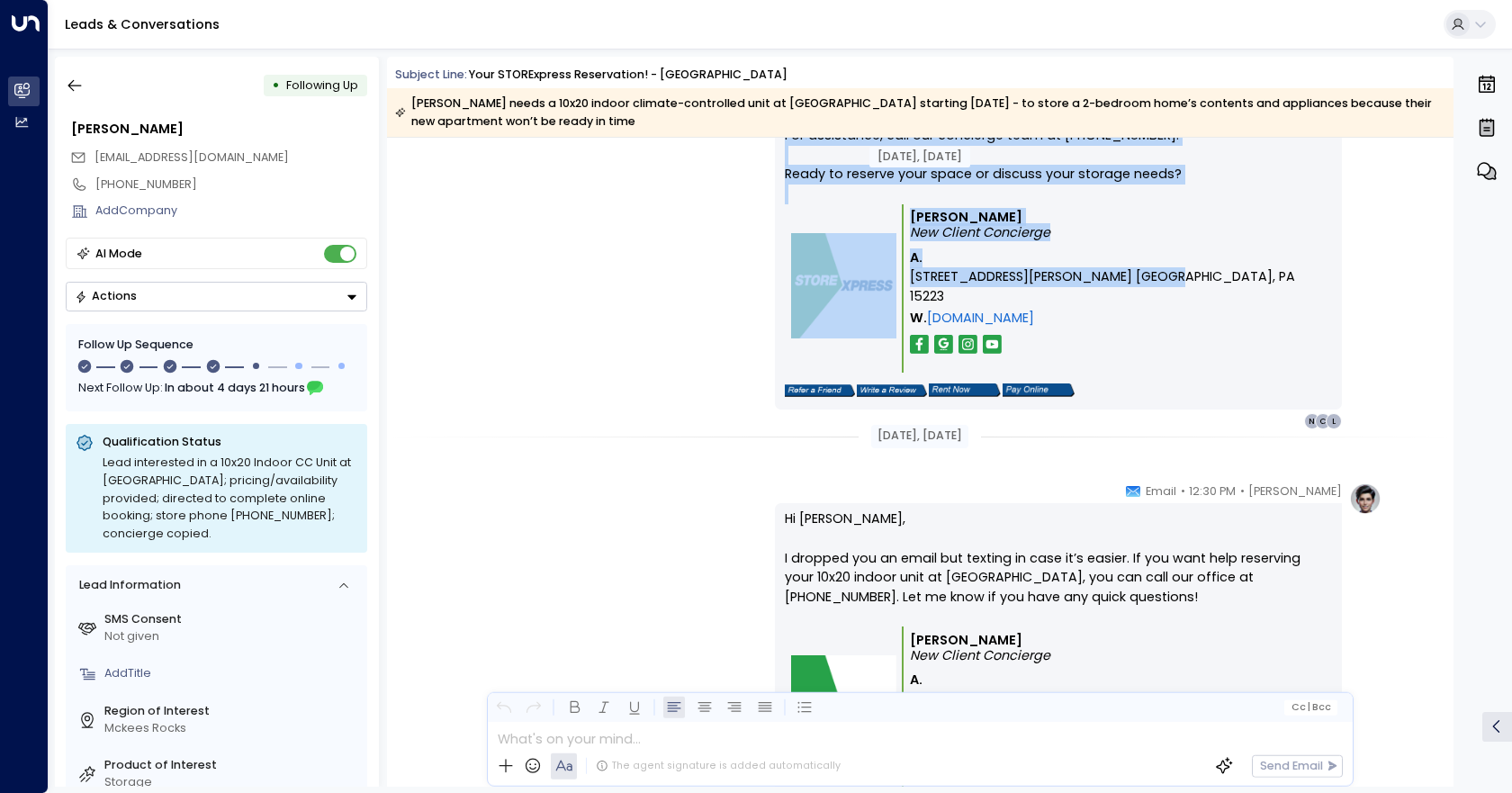
drag, startPoint x: 767, startPoint y: 344, endPoint x: 1144, endPoint y: 250, distance: 388.5
click at [1144, 250] on div "[PERSON_NAME] • 09:40 PM • Email Hi [PERSON_NAME], Thanks for reserving interes…" at bounding box center [920, 108] width 923 height 642
copy div "Hi [PERSON_NAME], Thanks for reserving interest in a 10x20 Indoor Climate-Contr…"
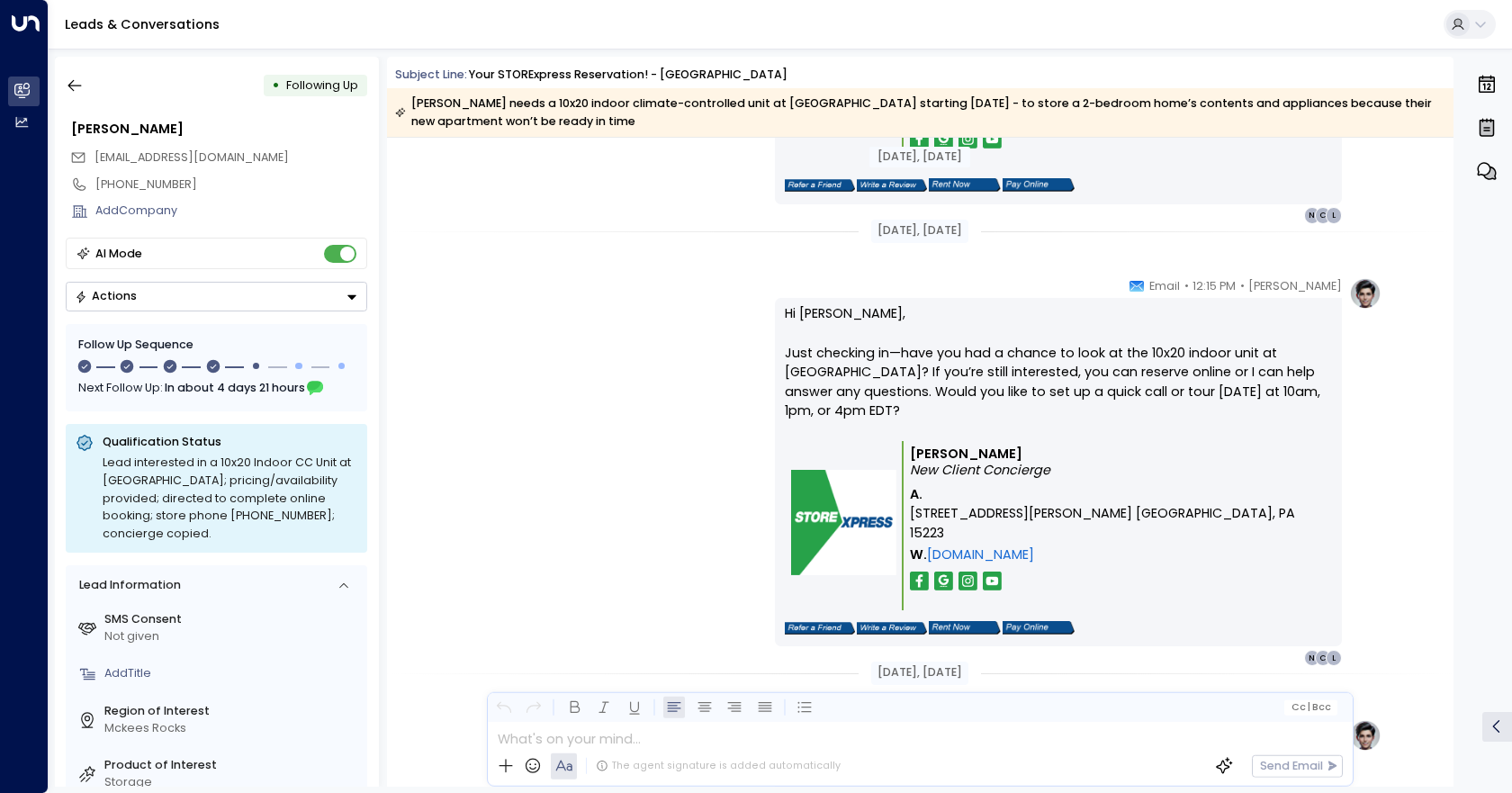
scroll to position [2230, 0]
drag, startPoint x: 774, startPoint y: 308, endPoint x: 1136, endPoint y: 506, distance: 412.6
click at [1136, 506] on div "Hi [PERSON_NAME], Just checking in—have you had a chance to look at the 10x20 i…" at bounding box center [1058, 470] width 567 height 348
copy div "Hi [PERSON_NAME], Just checking in—have you had a chance to look at the 10x20 i…"
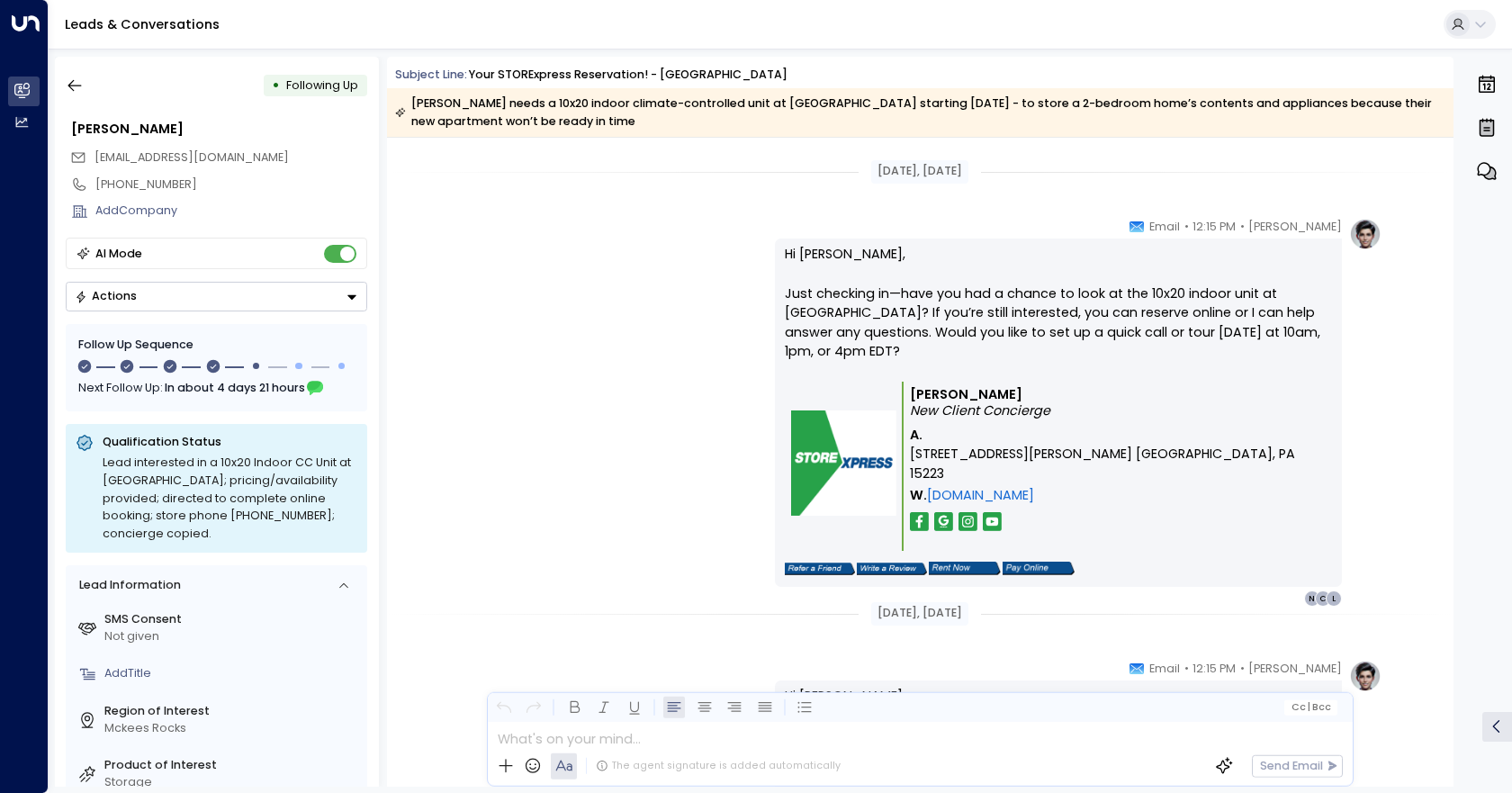
scroll to position [2589, 0]
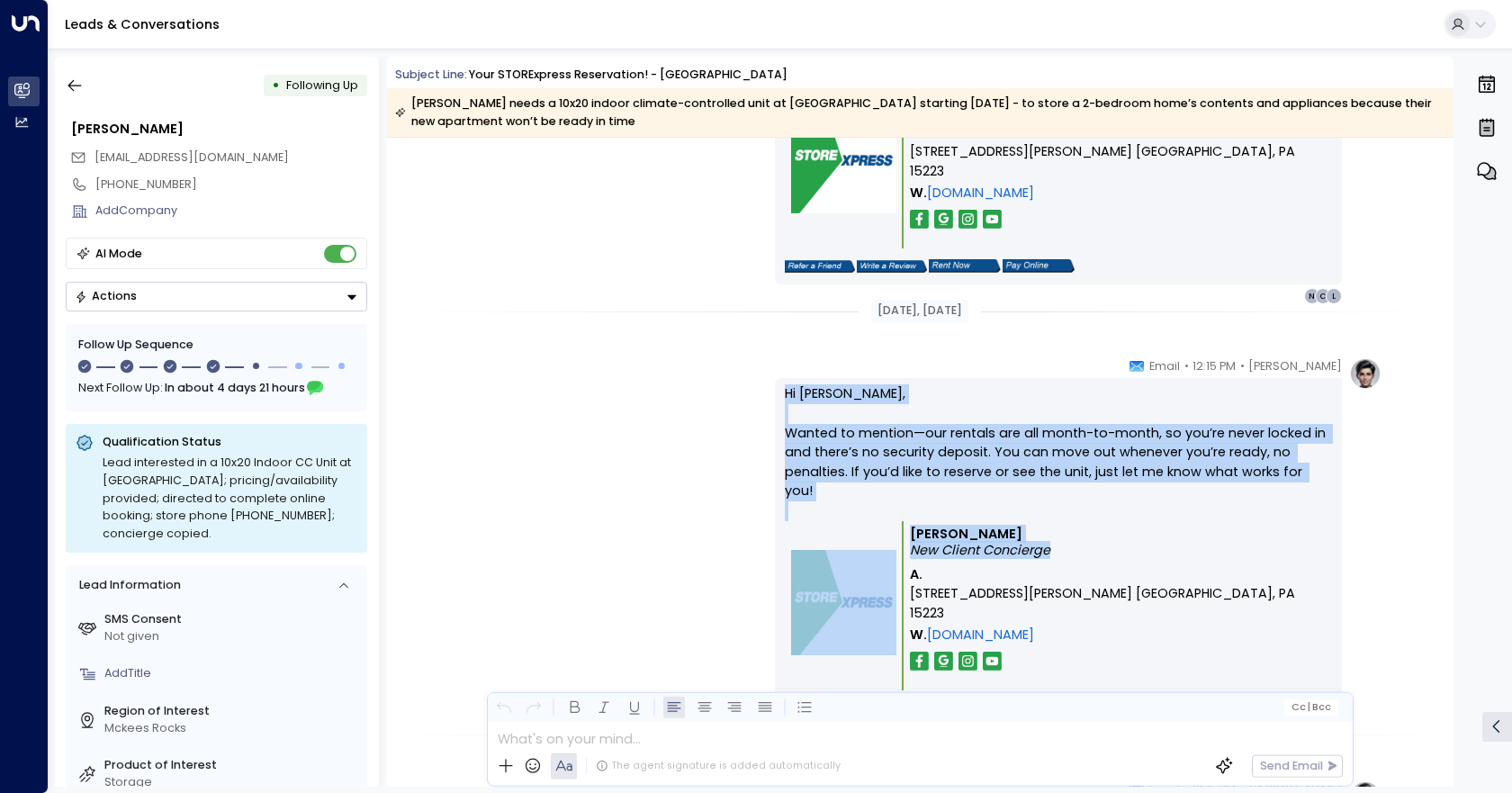
drag, startPoint x: 766, startPoint y: 384, endPoint x: 1160, endPoint y: 544, distance: 425.2
click at [1310, 553] on div "[PERSON_NAME] • 12:15 PM • Email Hi NaJae, Wanted to mention—our rentals are al…" at bounding box center [920, 551] width 923 height 389
copy div "Hi [PERSON_NAME], Wanted to mention—our rentals are all month-to-month, so you’…"
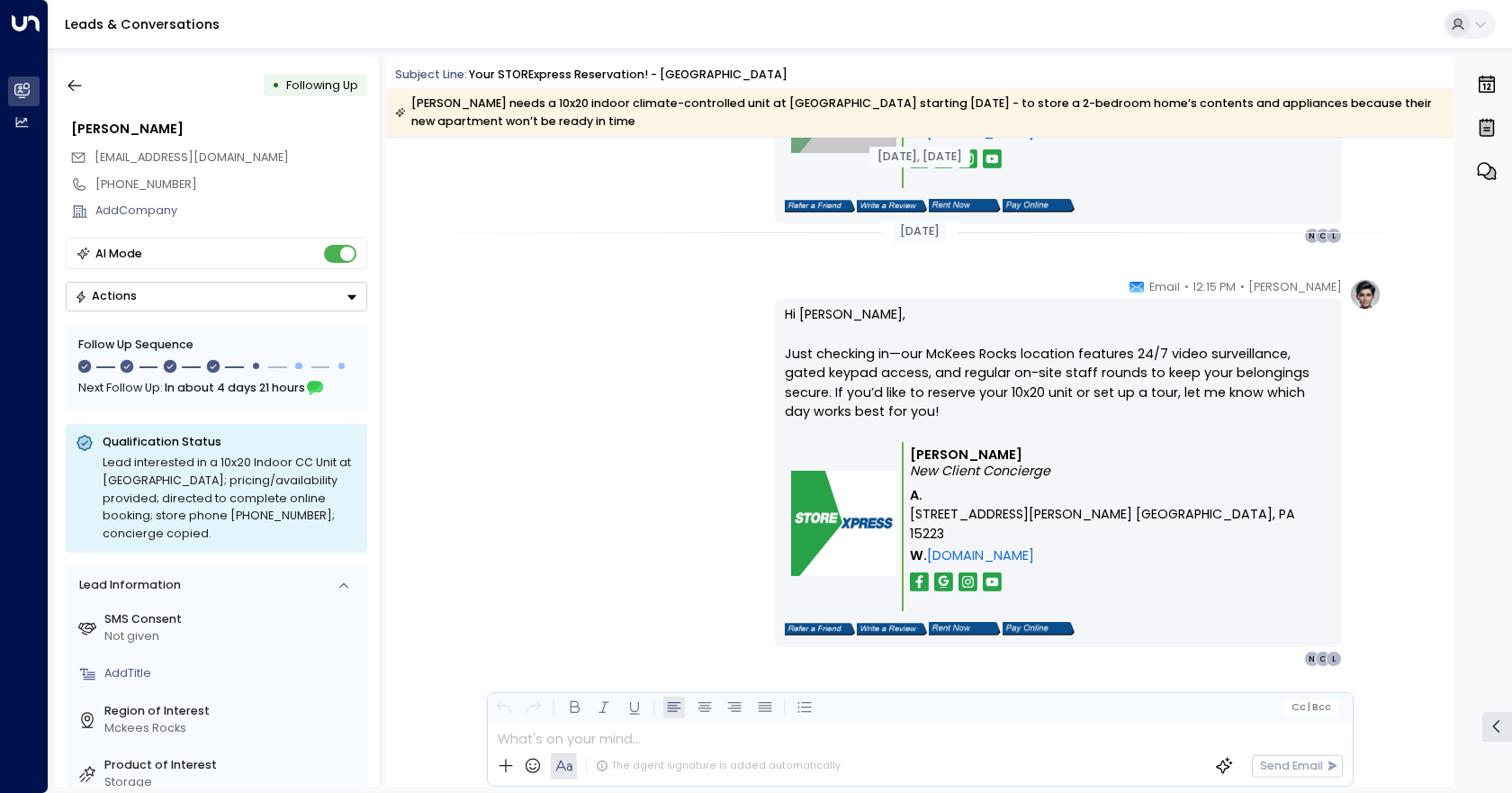
scroll to position [3095, 0]
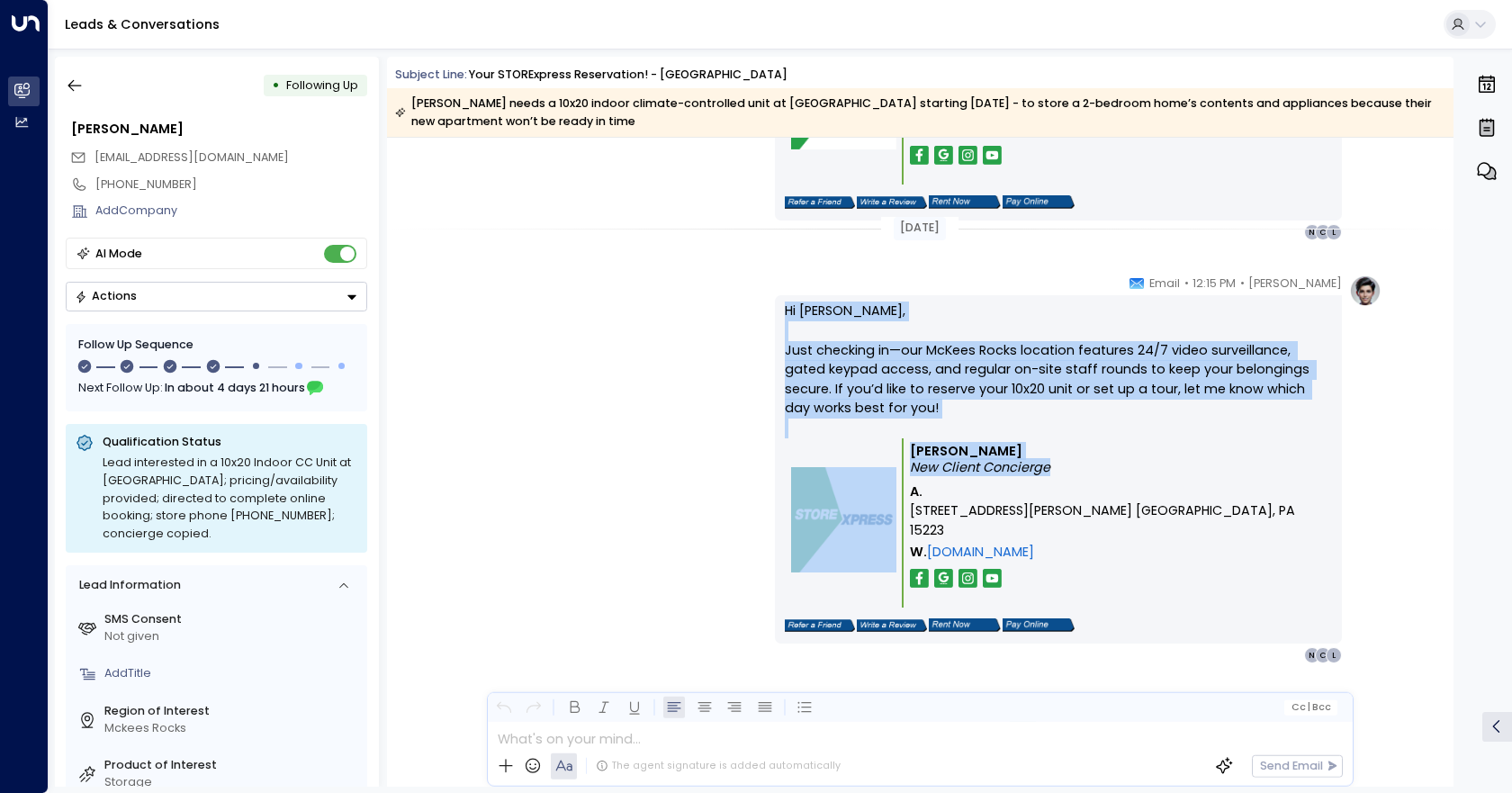
drag, startPoint x: 780, startPoint y: 304, endPoint x: 1113, endPoint y: 441, distance: 360.1
click at [1132, 480] on div "Hi NaJae, Just checking in—our McKees Rocks location features 24/7 video survei…" at bounding box center [1058, 470] width 567 height 348
copy div "Hi NaJae, Just checking in—our McKees Rocks location features 24/7 video survei…"
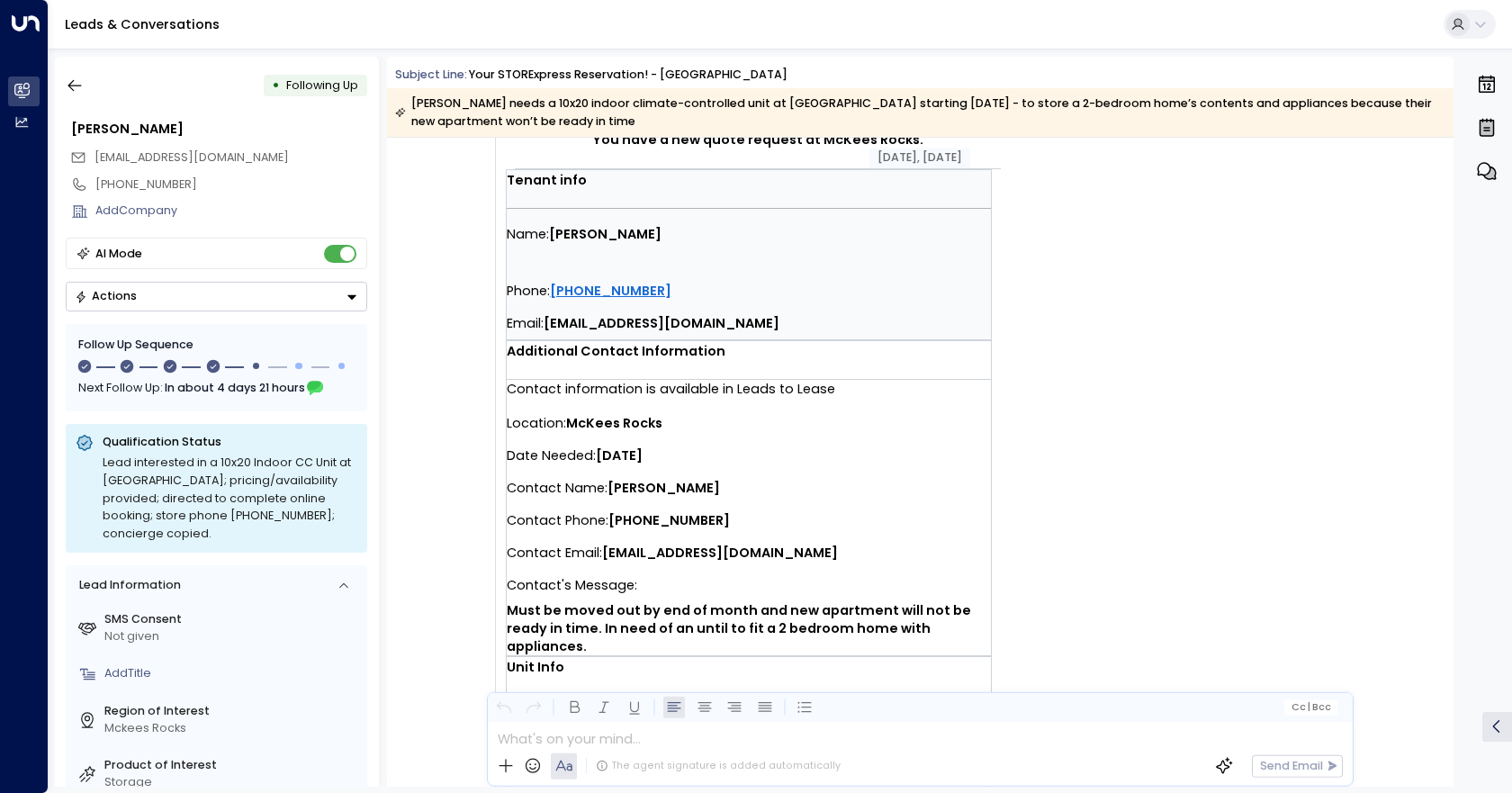
scroll to position [360, 0]
